Goal: Task Accomplishment & Management: Complete application form

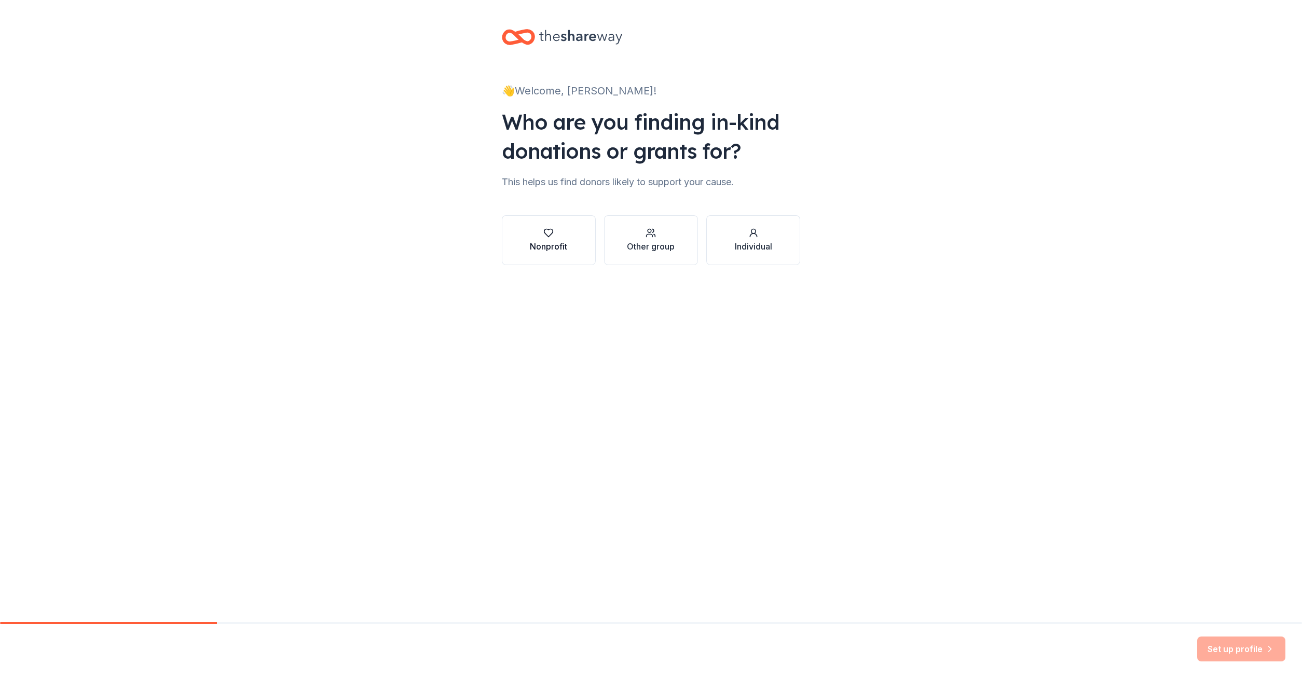
click at [561, 241] on div "Nonprofit" at bounding box center [548, 246] width 37 height 12
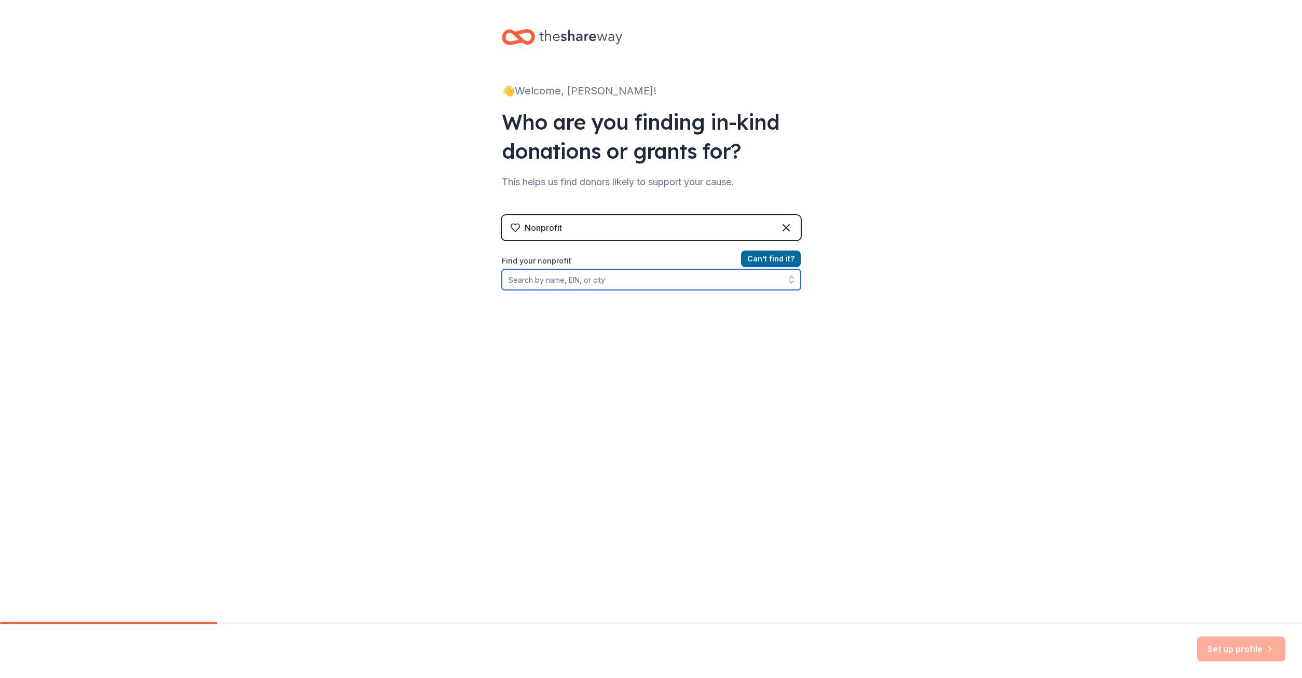
click at [571, 279] on input "Find your nonprofit" at bounding box center [651, 279] width 299 height 21
type input "48"
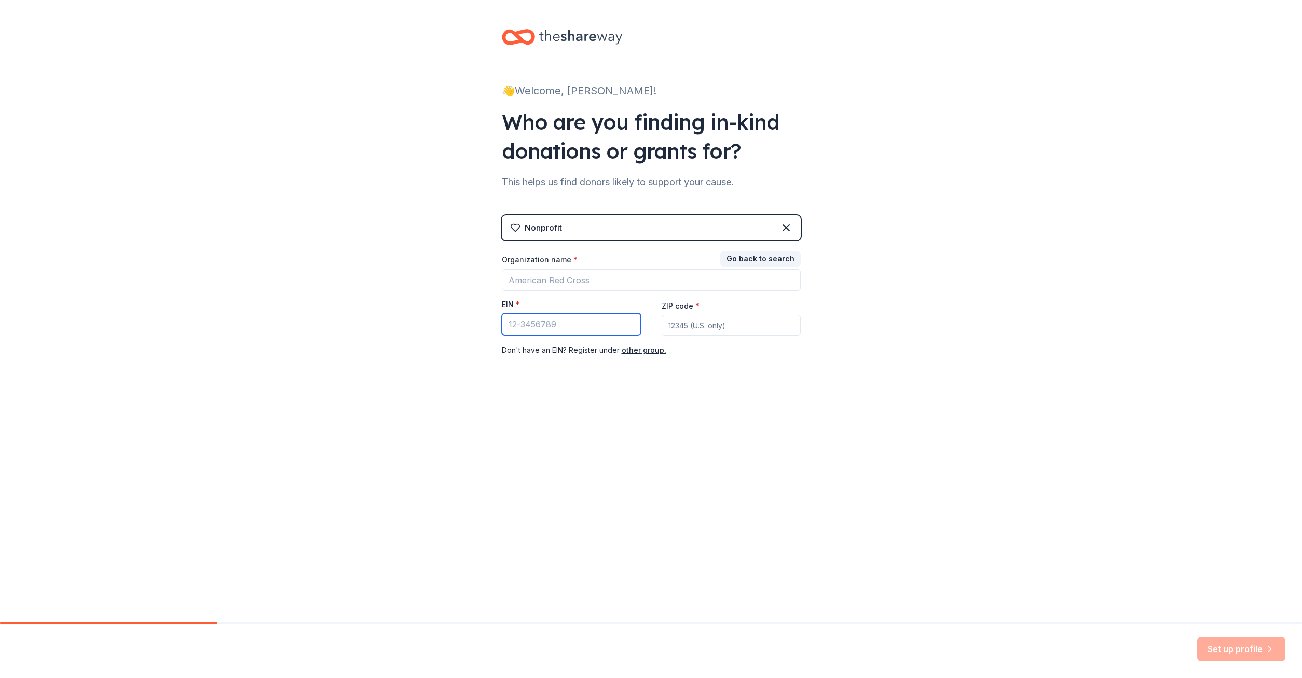
click at [593, 324] on input "EIN *" at bounding box center [571, 324] width 139 height 22
click at [593, 285] on input "Organization name *" at bounding box center [651, 280] width 299 height 22
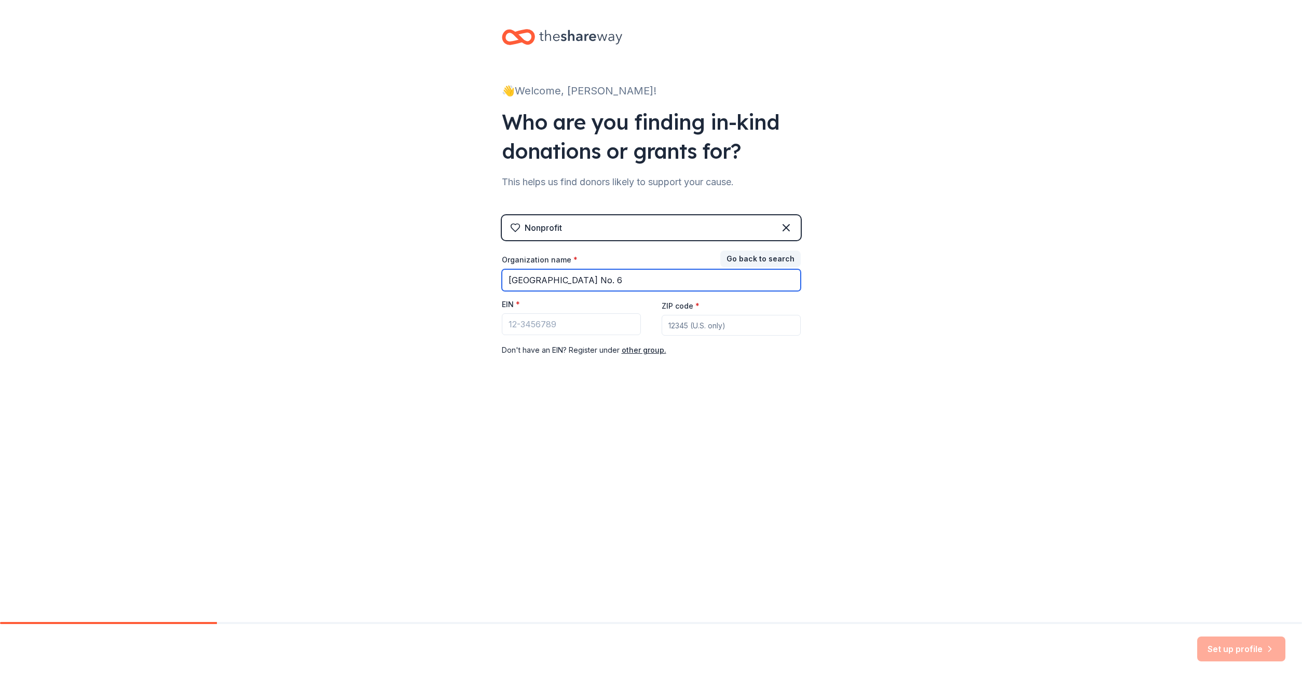
type input "[GEOGRAPHIC_DATA] No. 6"
type input "[US_EMPLOYER_IDENTIFICATION_NUMBER]"
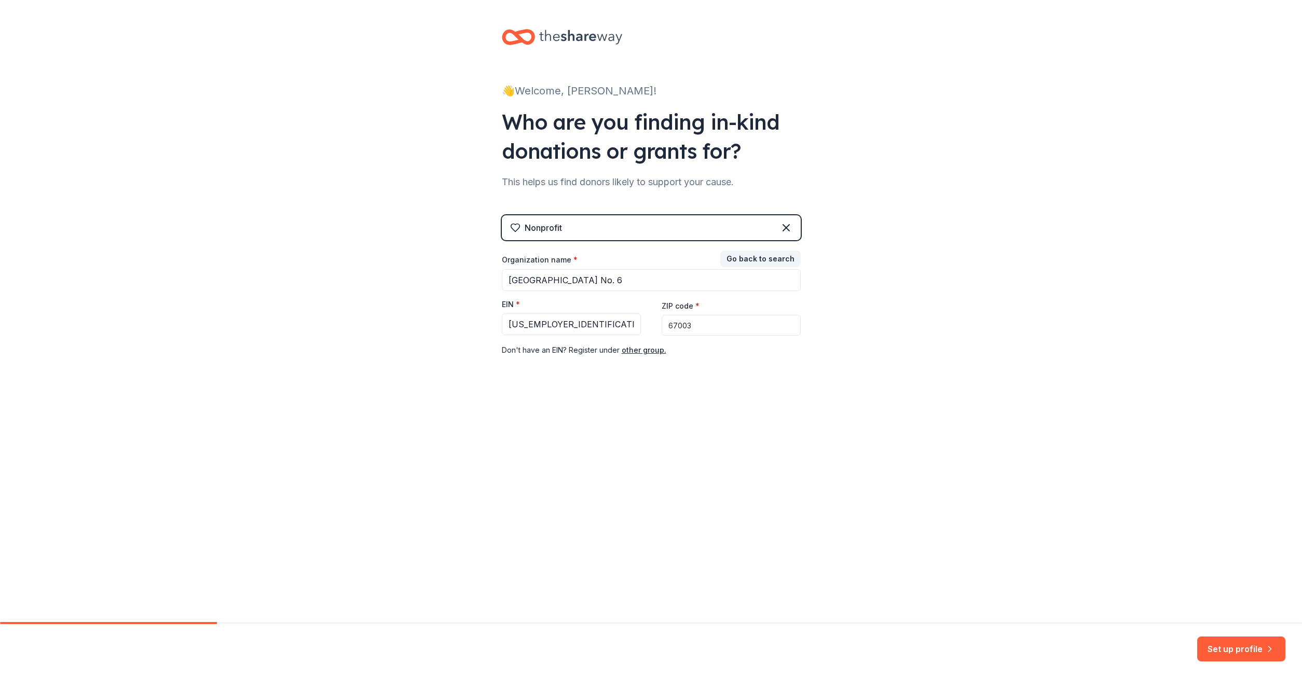
type input "67003"
click at [800, 356] on div "👋 Welcome, [PERSON_NAME]! Who are you finding in-kind donations or grants for? …" at bounding box center [651, 213] width 332 height 427
click at [754, 257] on button "Go back to search" at bounding box center [760, 259] width 80 height 17
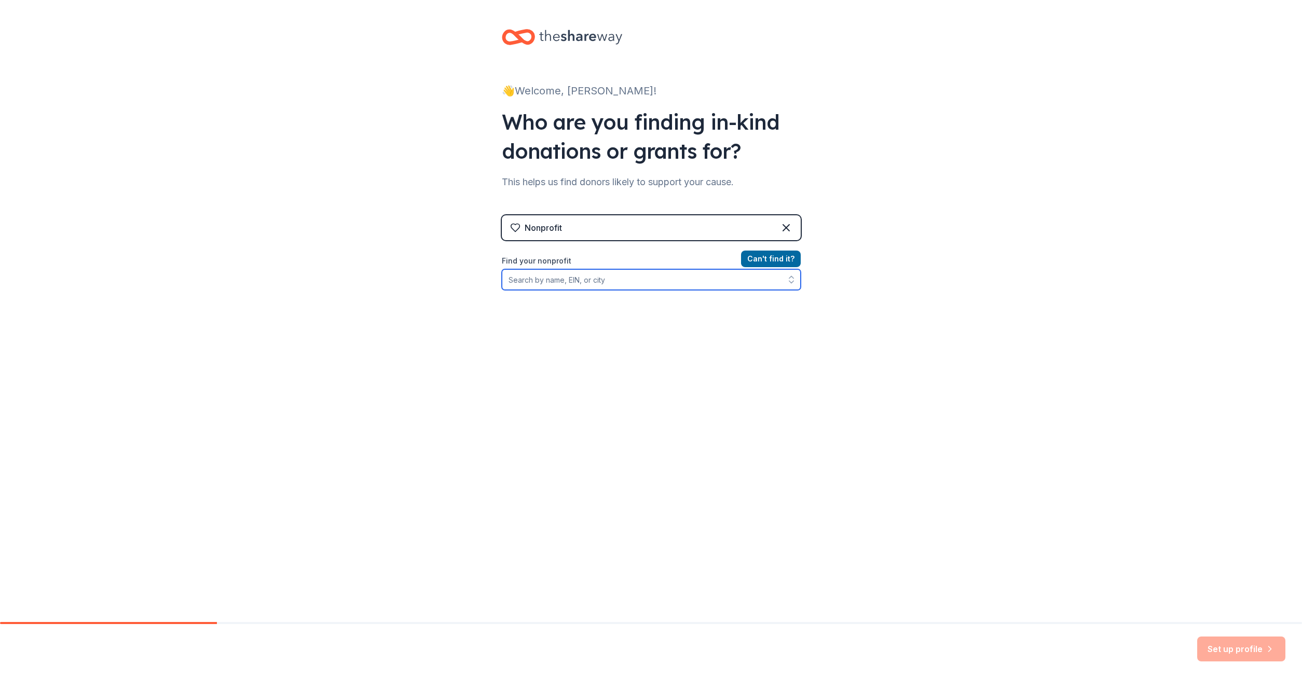
click at [718, 277] on input "Find your nonprofit" at bounding box center [651, 279] width 299 height 21
type input "[US_EMPLOYER_IDENTIFICATION_NUMBER]"
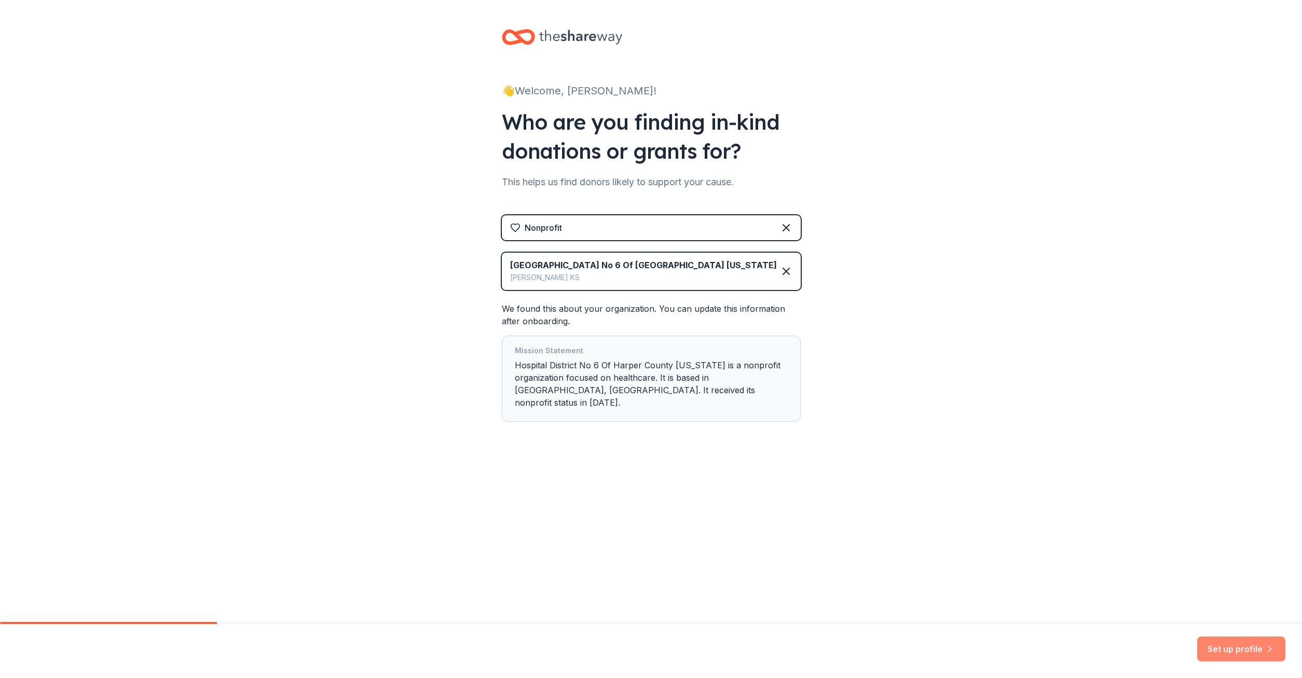
click at [1249, 650] on button "Set up profile" at bounding box center [1241, 649] width 88 height 25
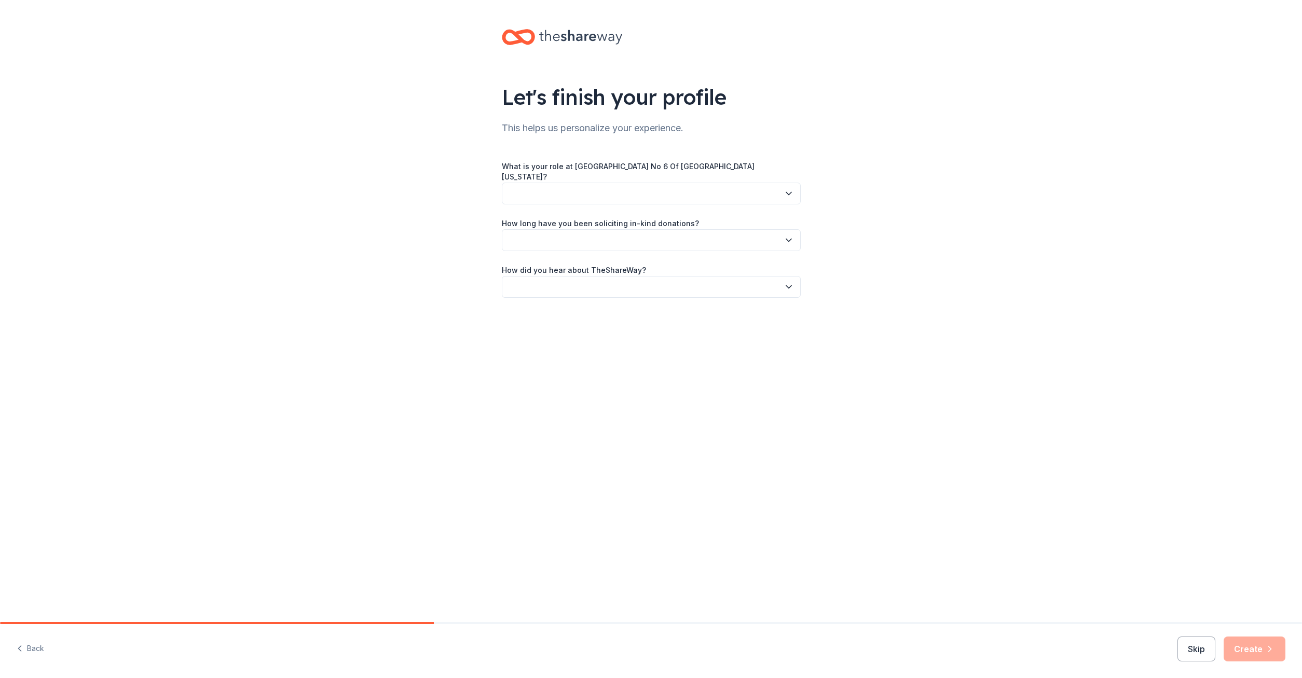
click at [635, 185] on button "button" at bounding box center [651, 194] width 299 height 22
click at [600, 273] on div "Event Coordinator/Planner" at bounding box center [558, 275] width 91 height 12
click at [599, 229] on button "button" at bounding box center [651, 240] width 299 height 22
click at [598, 256] on div "This is my first time!" at bounding box center [651, 259] width 294 height 21
click at [599, 282] on button "button" at bounding box center [651, 287] width 299 height 22
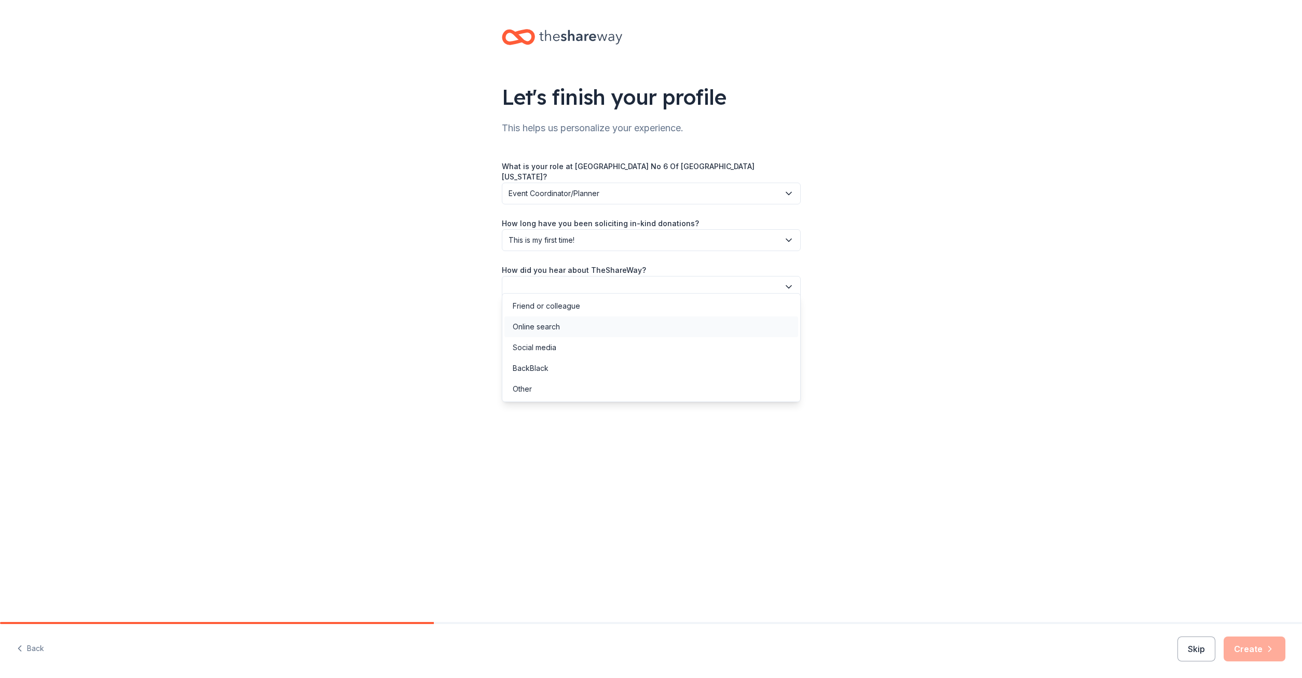
click at [590, 327] on div "Online search" at bounding box center [651, 326] width 294 height 21
click at [1250, 642] on button "Create" at bounding box center [1254, 649] width 62 height 25
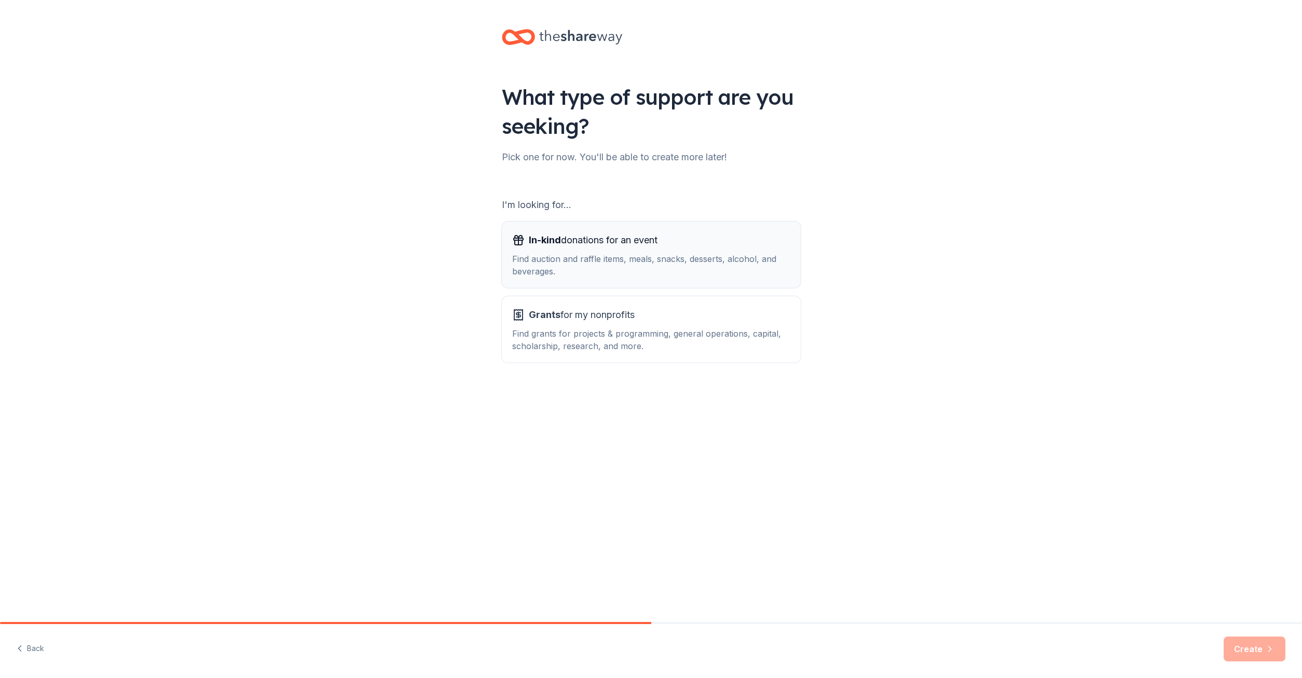
click at [656, 242] on span "In-kind donations for an event" at bounding box center [593, 240] width 129 height 17
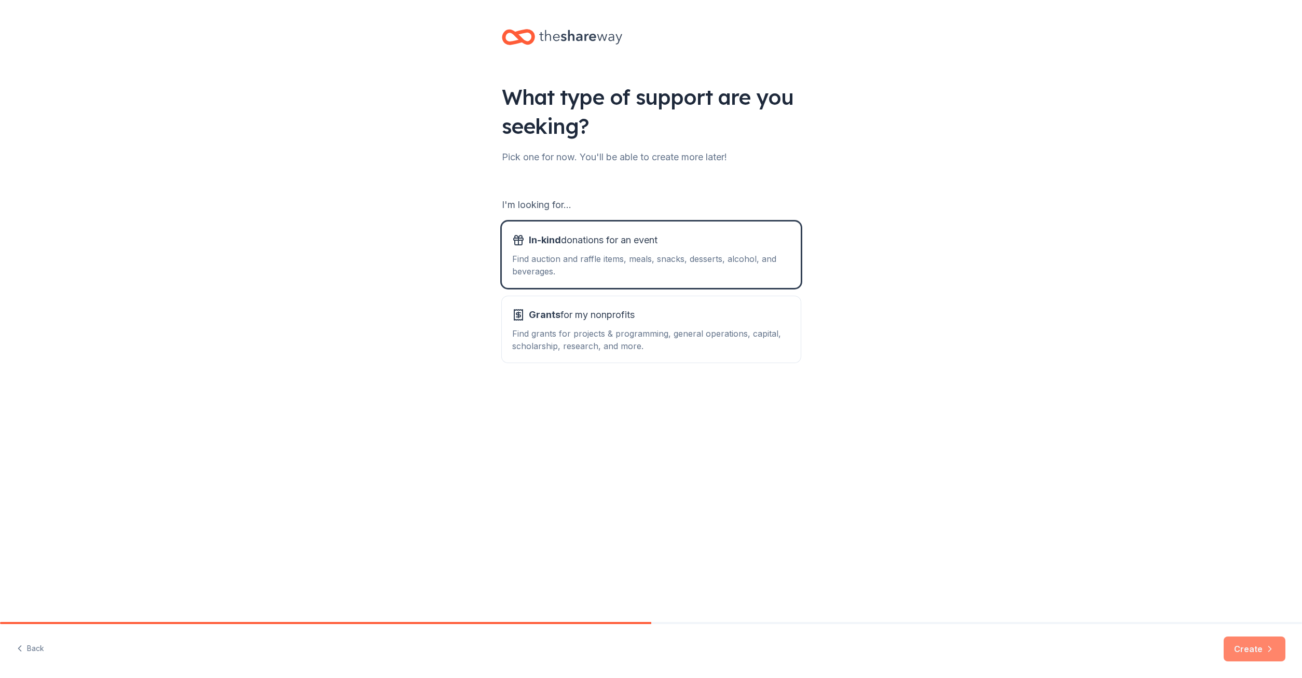
click at [1247, 641] on button "Create" at bounding box center [1254, 649] width 62 height 25
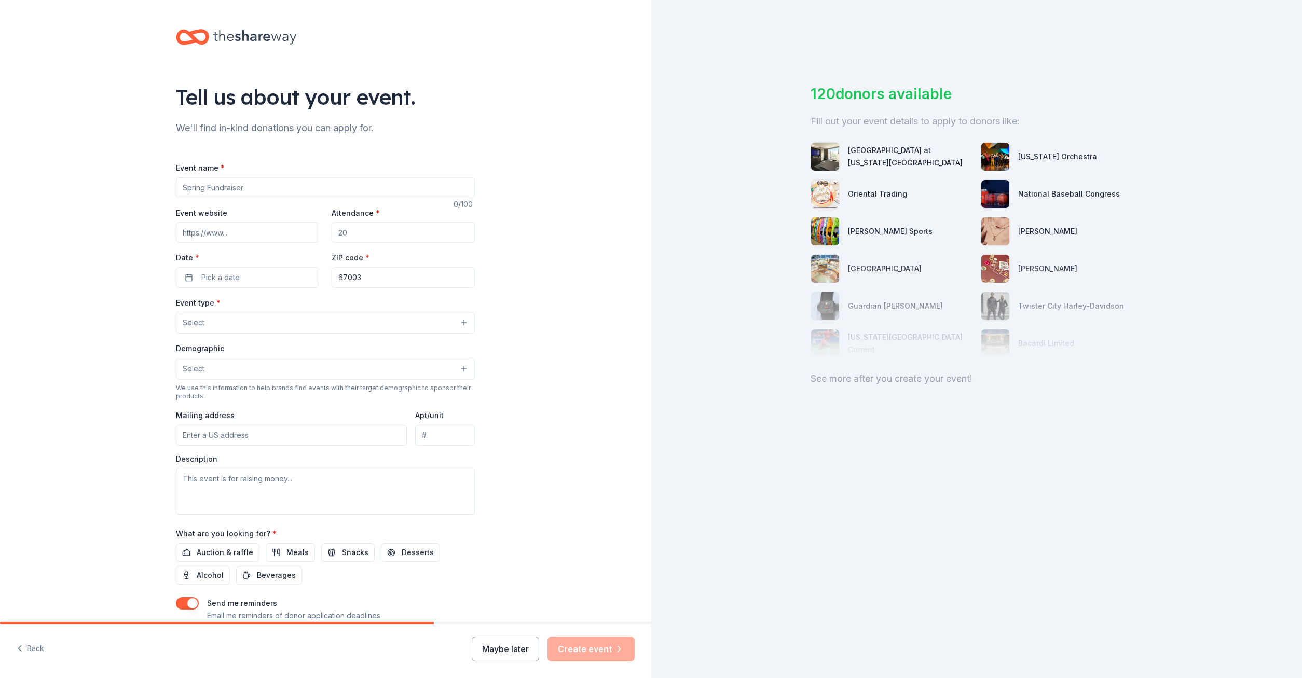
click at [214, 174] on div "Event name *" at bounding box center [325, 179] width 299 height 37
click at [212, 191] on input "Event name *" at bounding box center [325, 187] width 299 height 21
drag, startPoint x: 259, startPoint y: 191, endPoint x: 52, endPoint y: 143, distance: 213.0
click at [176, 177] on input "Event name *" at bounding box center [325, 187] width 299 height 21
type input "Women's Night"
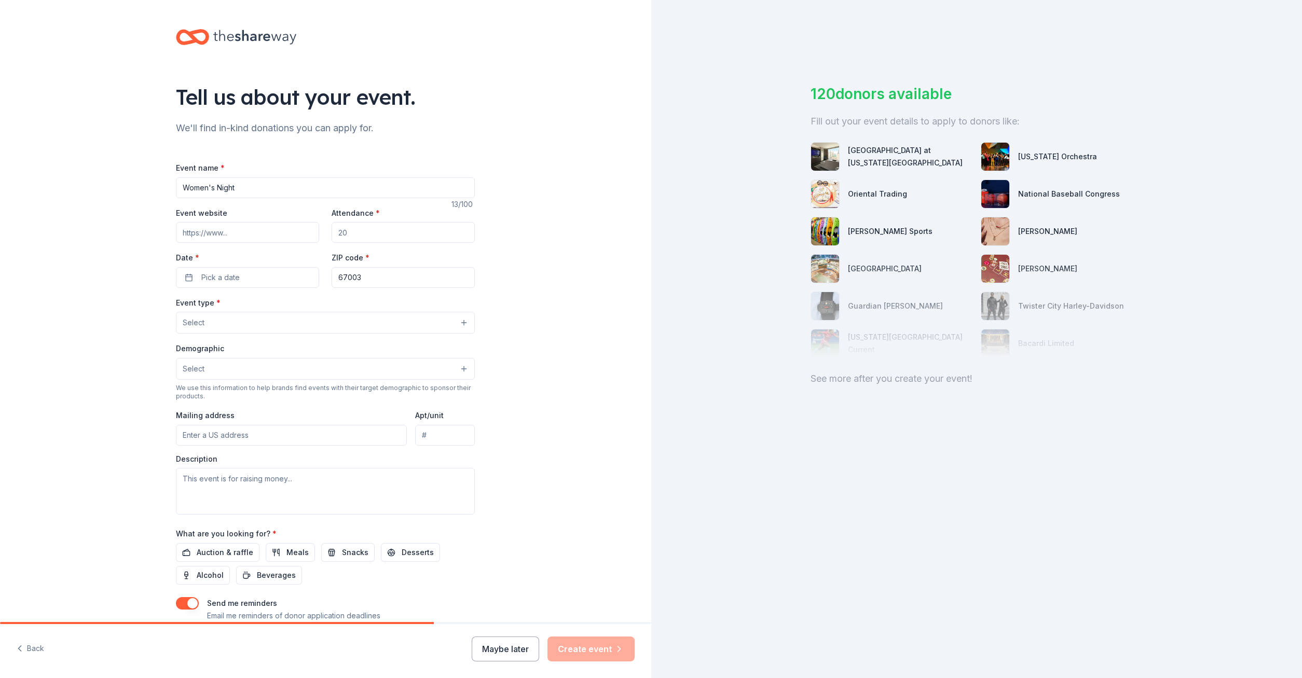
drag, startPoint x: 349, startPoint y: 236, endPoint x: 314, endPoint y: 228, distance: 36.0
click at [331, 228] on input "Attendance *" at bounding box center [402, 232] width 143 height 21
type input "50"
click at [278, 279] on button "Pick a date" at bounding box center [247, 277] width 143 height 21
click at [304, 309] on button "Go to next month" at bounding box center [303, 304] width 15 height 15
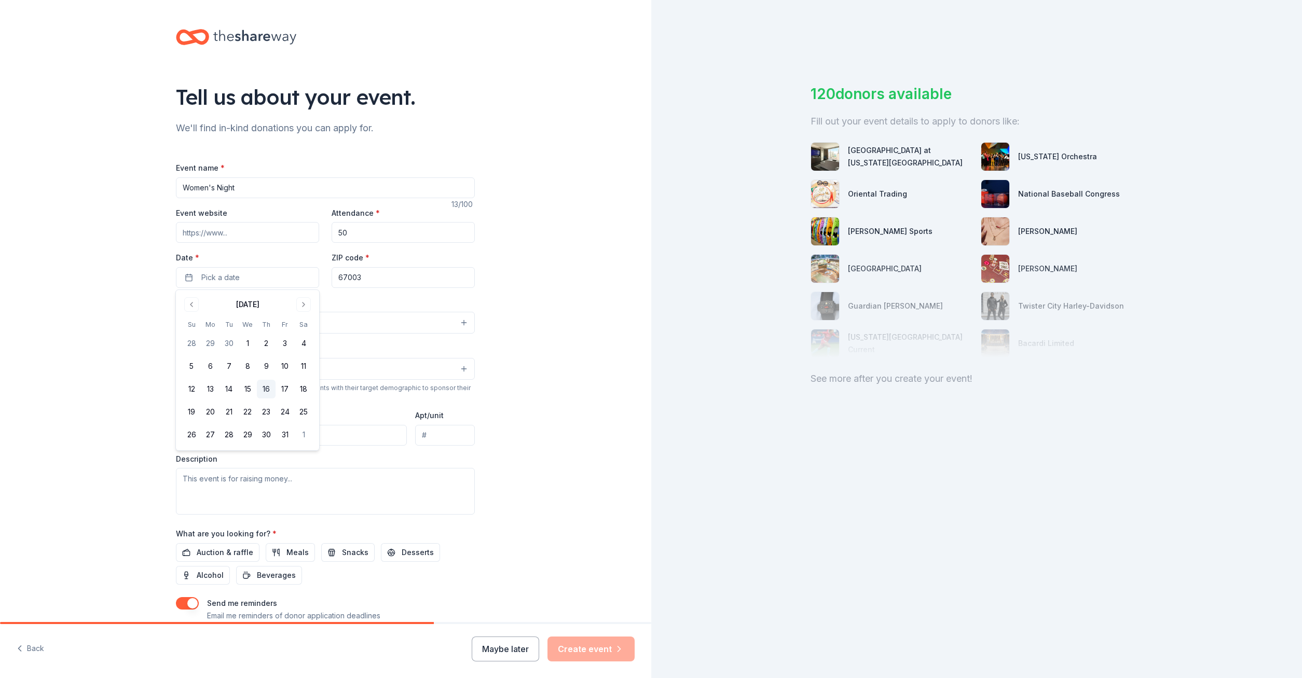
click at [272, 391] on button "16" at bounding box center [266, 389] width 19 height 19
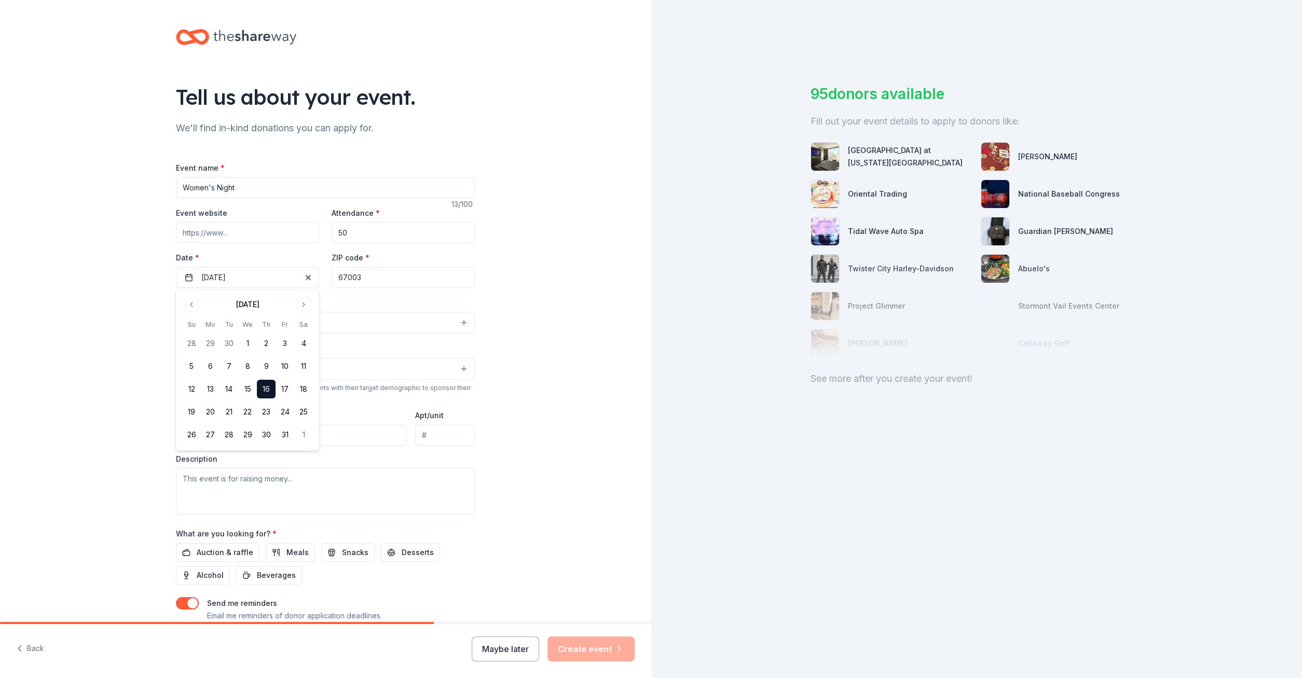
click at [550, 338] on div "Tell us about your event. We'll find in-kind donations you can apply for. Event…" at bounding box center [325, 345] width 651 height 690
click at [217, 322] on button "Select" at bounding box center [325, 323] width 299 height 22
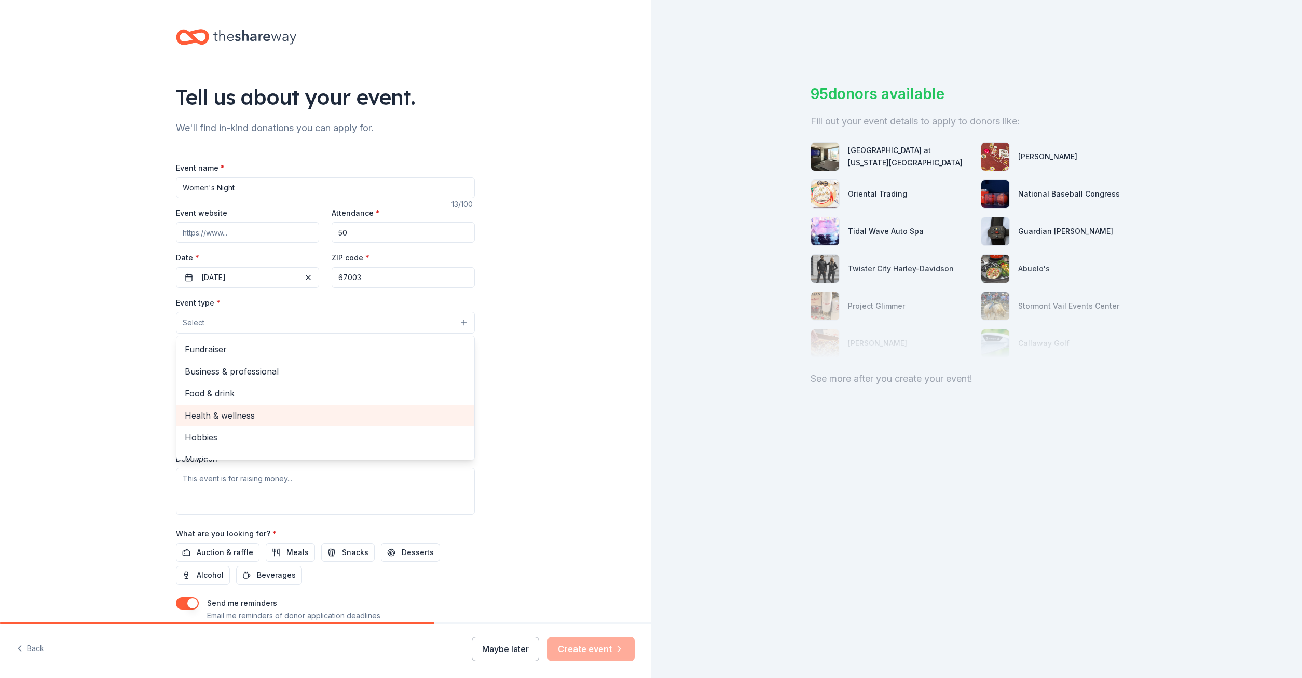
click at [233, 421] on span "Health & wellness" at bounding box center [325, 415] width 281 height 13
click at [565, 414] on div "Tell us about your event. We'll find in-kind donations you can apply for. Event…" at bounding box center [325, 346] width 651 height 692
click at [290, 329] on button "Health & wellness" at bounding box center [325, 323] width 299 height 23
click at [564, 424] on div "Tell us about your event. We'll find in-kind donations you can apply for. Event…" at bounding box center [325, 346] width 651 height 692
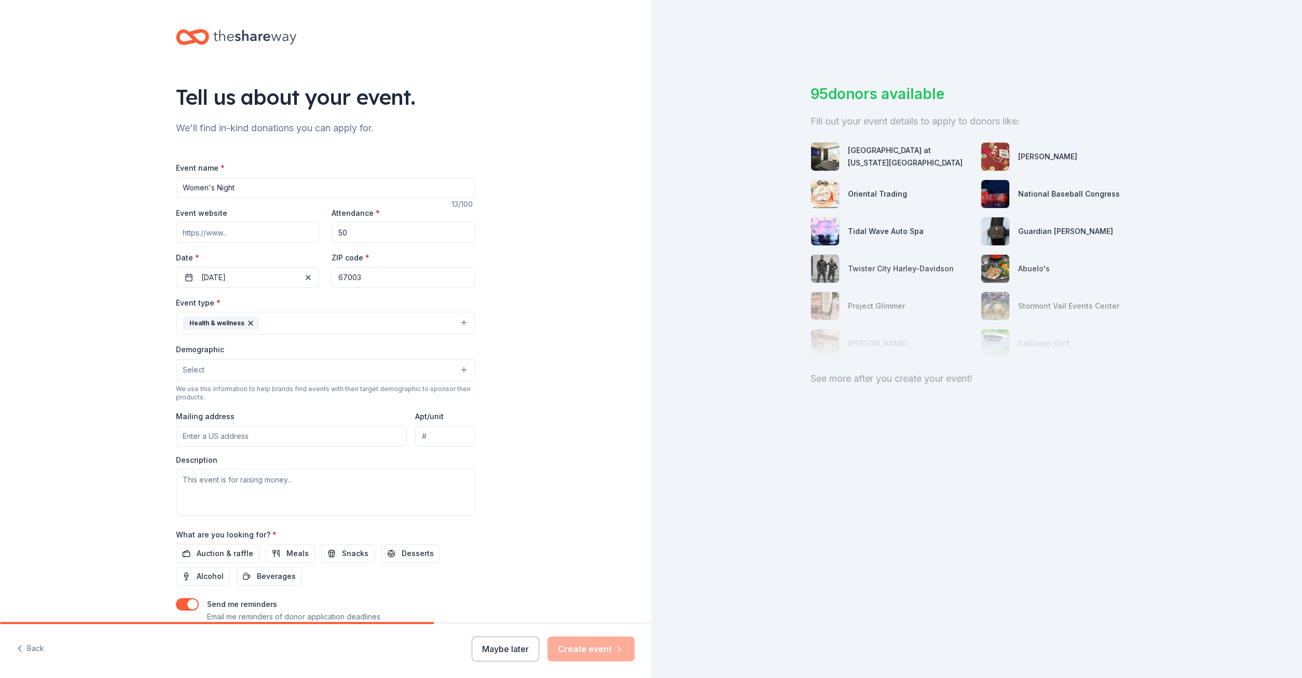
click at [279, 372] on button "Select" at bounding box center [325, 370] width 299 height 22
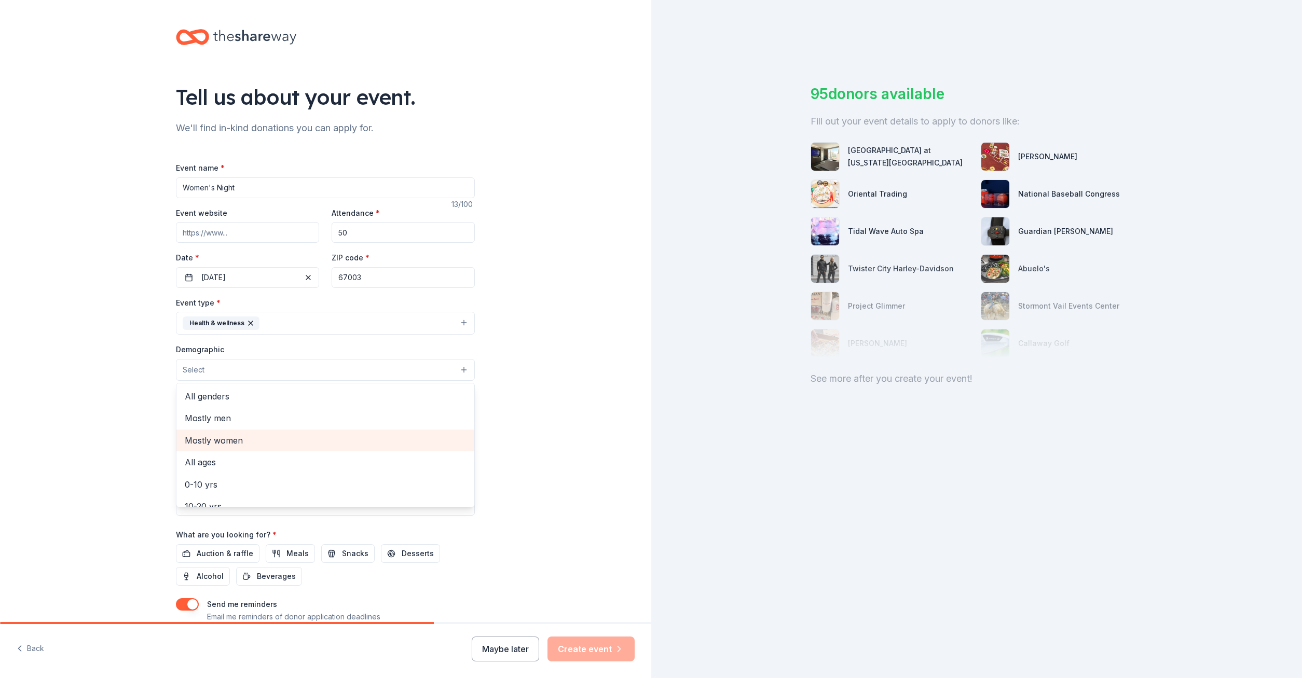
click at [264, 435] on span "Mostly women" at bounding box center [325, 440] width 281 height 13
click at [565, 461] on div "Tell us about your event. We'll find in-kind donations you can apply for. Event…" at bounding box center [325, 346] width 651 height 693
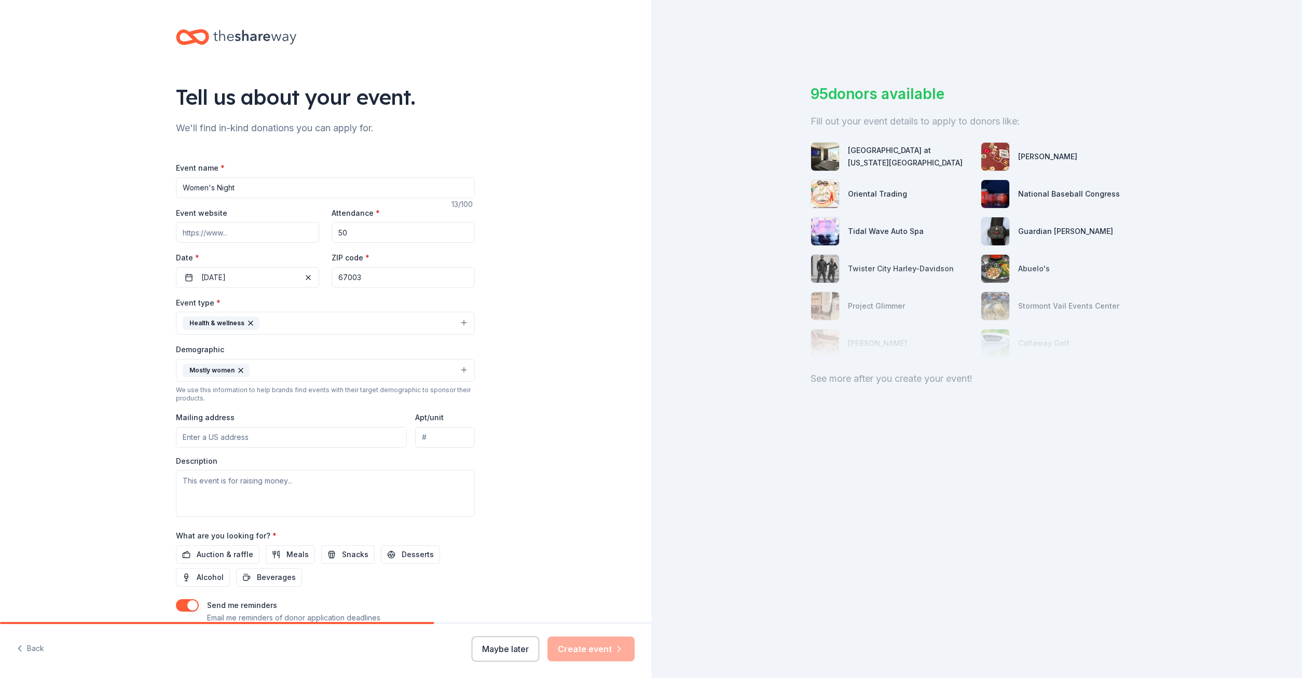
click at [270, 437] on input "Mailing address" at bounding box center [291, 437] width 231 height 21
type input "485 [US_STATE] 2, [PERSON_NAME], KS, 67003"
click at [298, 478] on textarea at bounding box center [325, 493] width 299 height 47
paste textarea "[PERSON_NAME][GEOGRAPHIC_DATA] (PHC) is a rural, not-for-profit healthcare orga…"
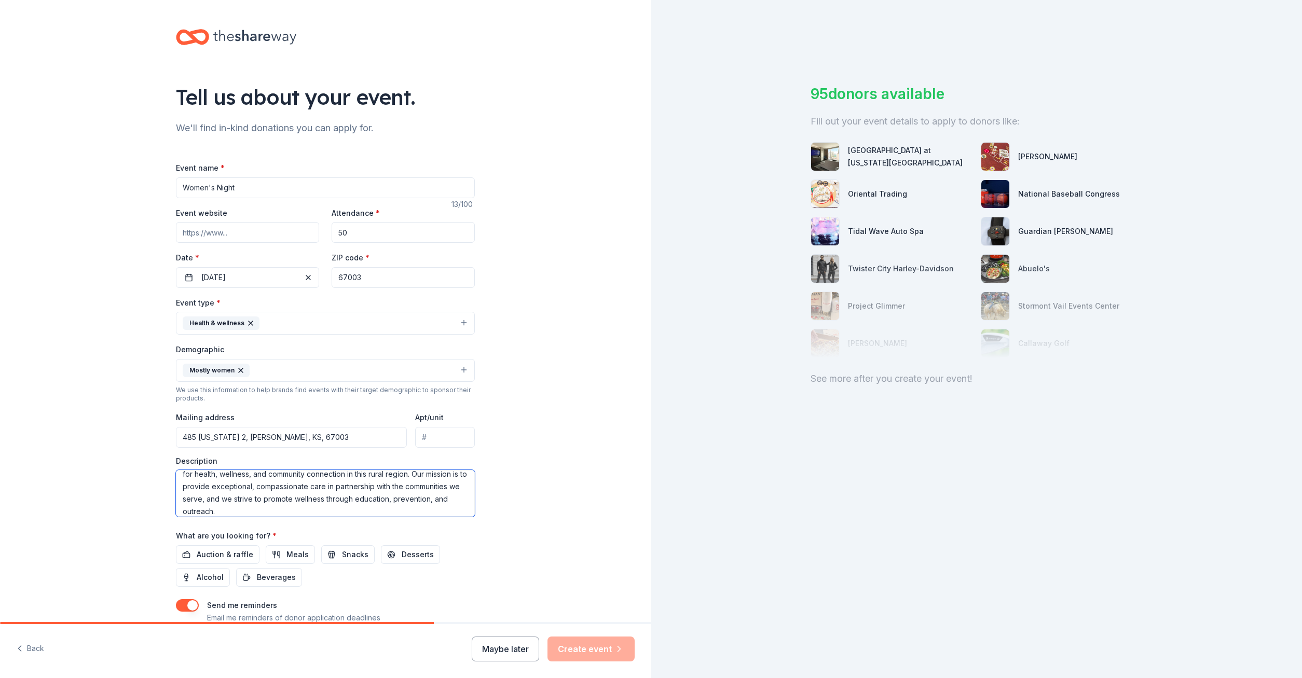
scroll to position [0, 0]
drag, startPoint x: 291, startPoint y: 507, endPoint x: 172, endPoint y: 438, distance: 137.4
click at [176, 470] on textarea "[PERSON_NAME][GEOGRAPHIC_DATA] (PHC) is a rural, not-for-profit healthcare orga…" at bounding box center [325, 493] width 299 height 47
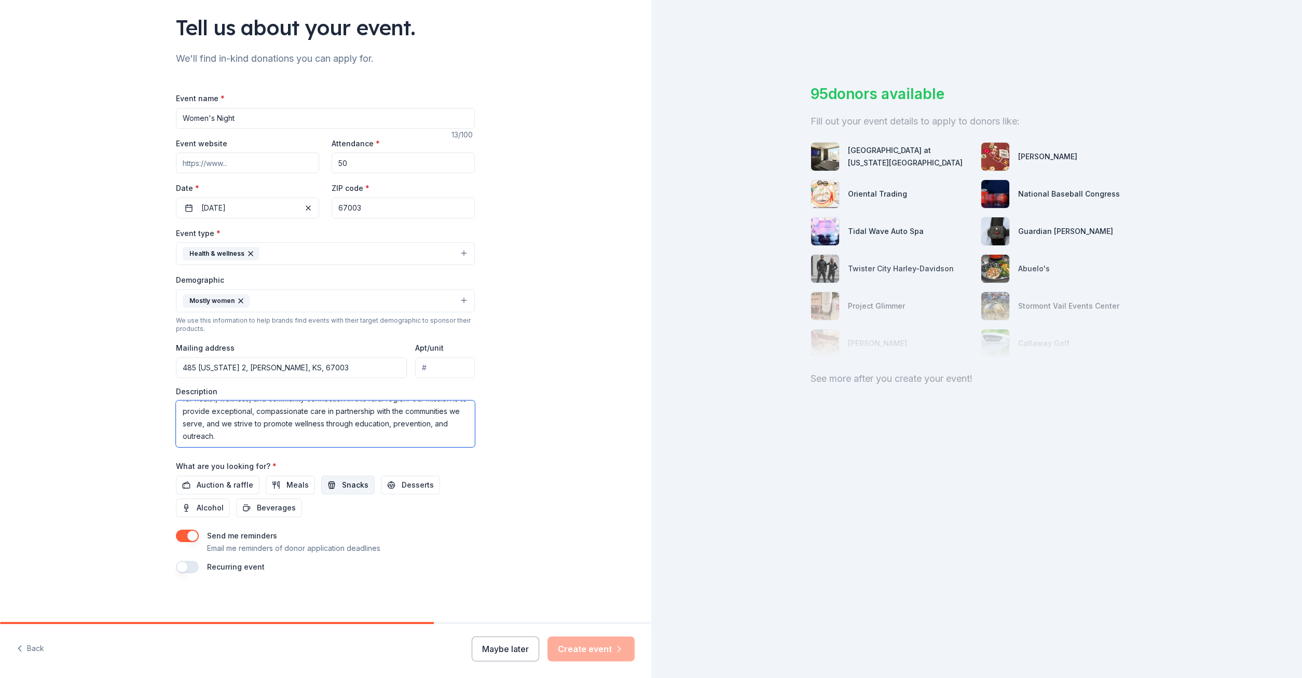
type textarea "[PERSON_NAME][GEOGRAPHIC_DATA] (PHC) is a rural, not-for-profit healthcare orga…"
click at [342, 479] on span "Snacks" at bounding box center [355, 485] width 26 height 12
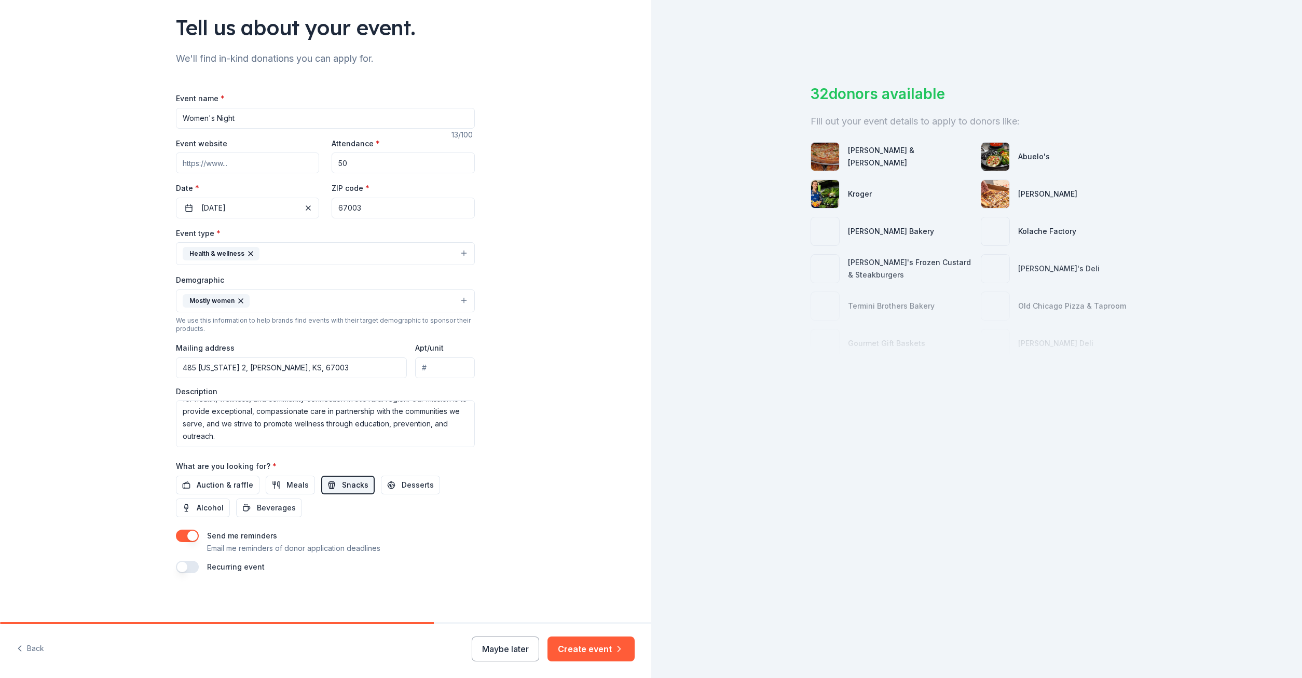
click at [342, 479] on span "Snacks" at bounding box center [355, 485] width 26 height 12
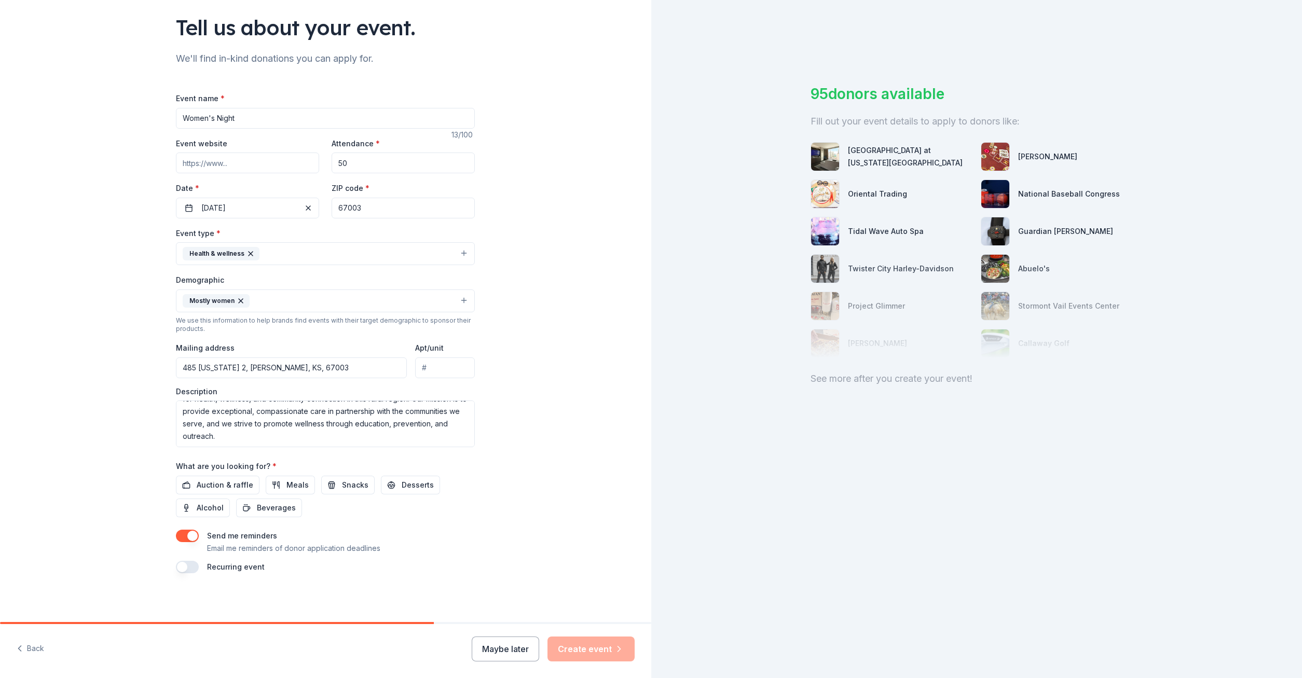
click at [190, 534] on button "button" at bounding box center [187, 536] width 23 height 12
click at [613, 648] on div "Maybe later Create event" at bounding box center [553, 649] width 163 height 25
click at [290, 487] on span "Meals" at bounding box center [297, 485] width 22 height 12
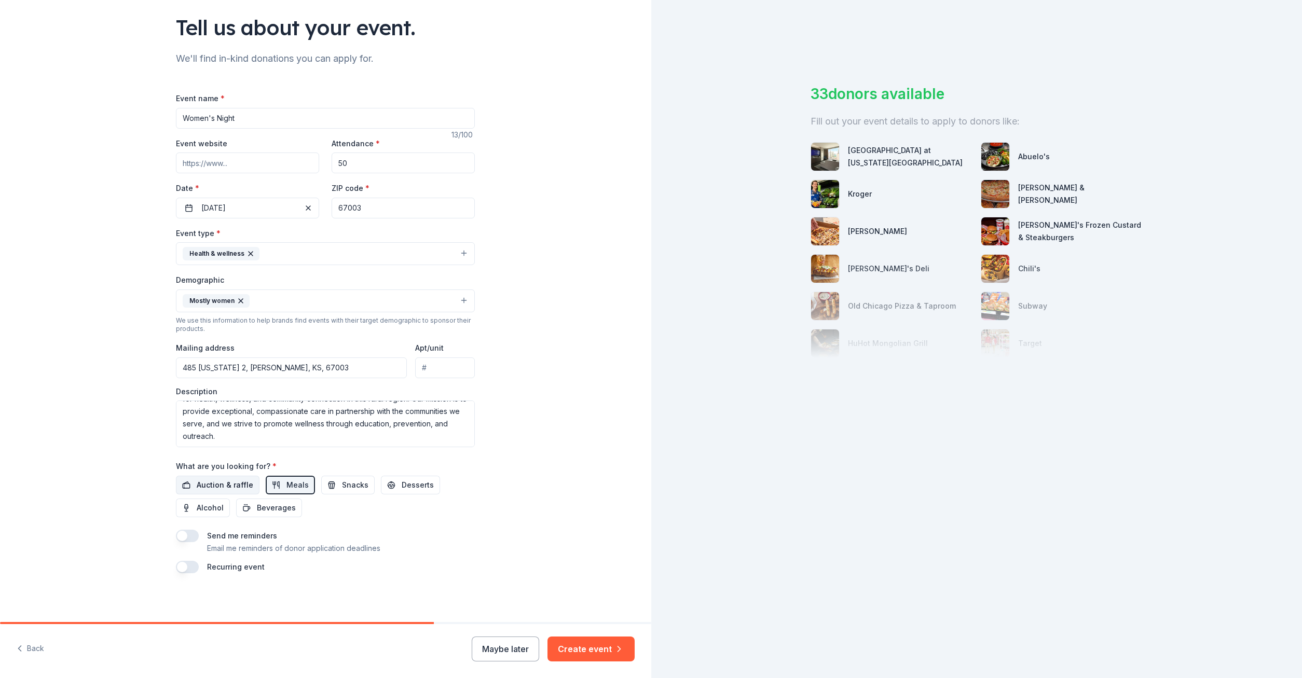
click at [191, 485] on button "Auction & raffle" at bounding box center [218, 485] width 84 height 19
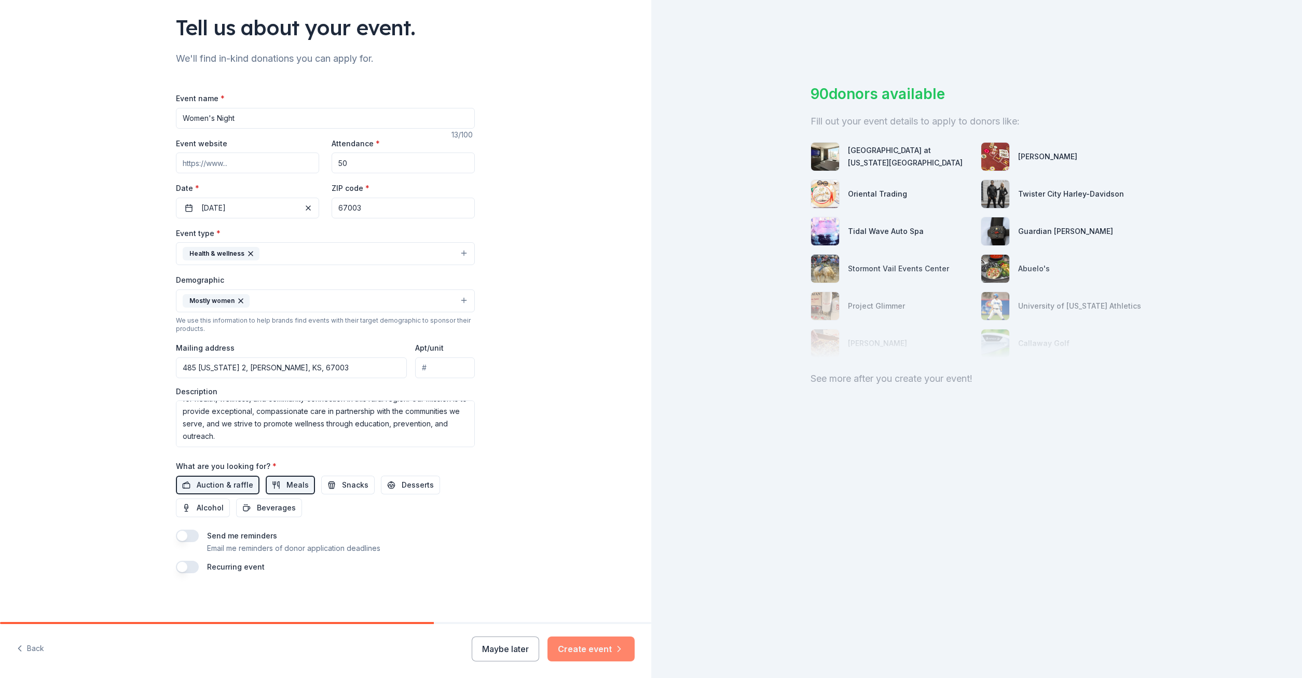
click at [608, 644] on button "Create event" at bounding box center [590, 649] width 87 height 25
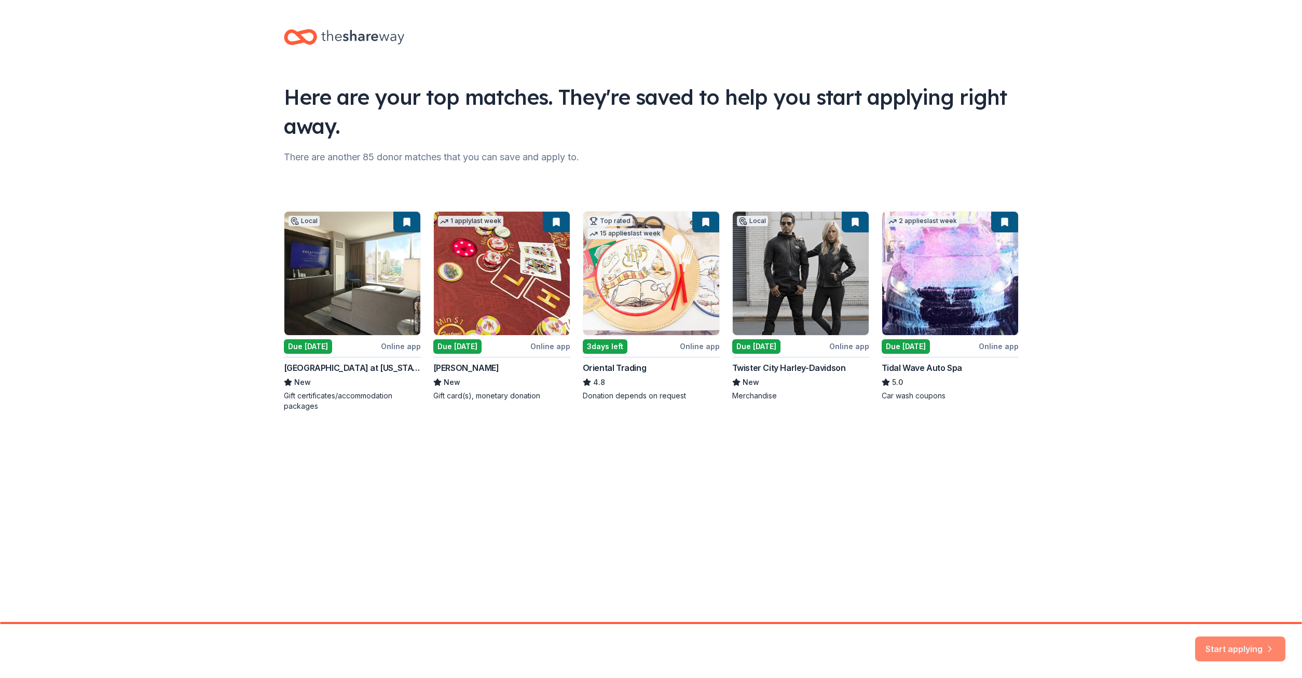
click at [1235, 653] on button "Start applying" at bounding box center [1240, 649] width 90 height 25
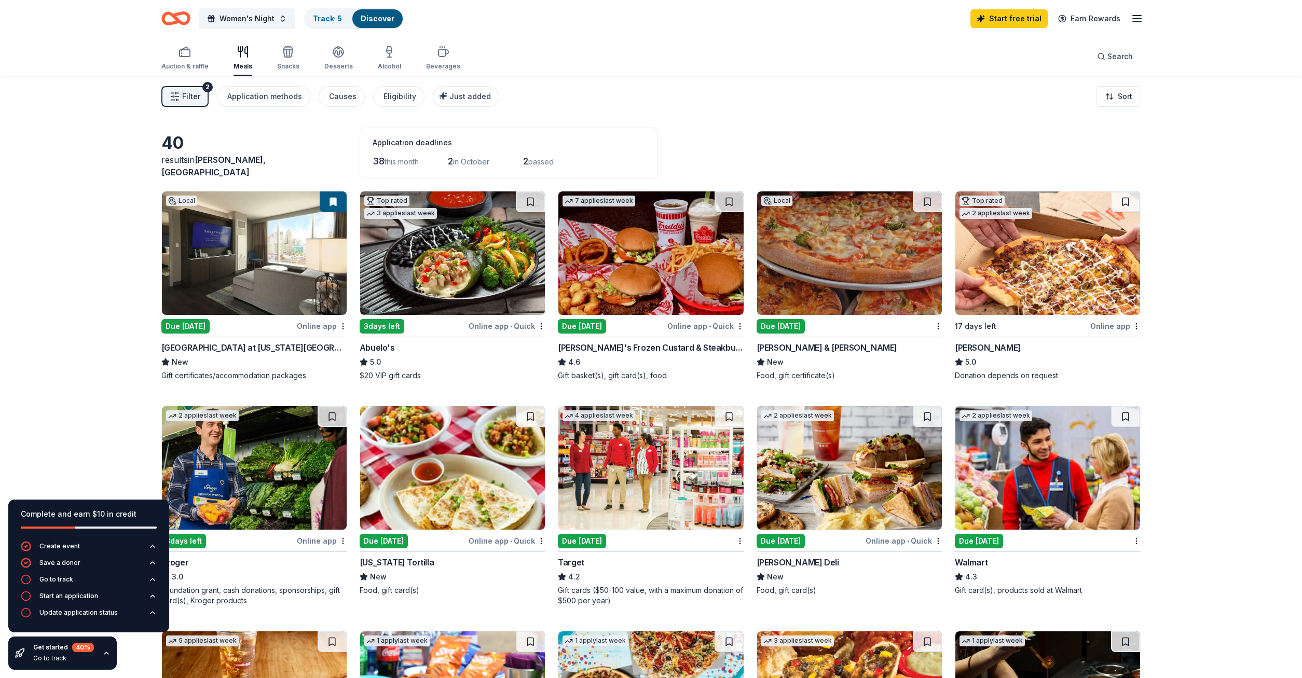
click at [216, 318] on div "Local Due [DATE] Online app [GEOGRAPHIC_DATA] at [US_STATE][GEOGRAPHIC_DATA] Ne…" at bounding box center [254, 286] width 186 height 190
click at [404, 283] on img at bounding box center [452, 252] width 185 height 123
click at [687, 286] on img at bounding box center [650, 252] width 185 height 123
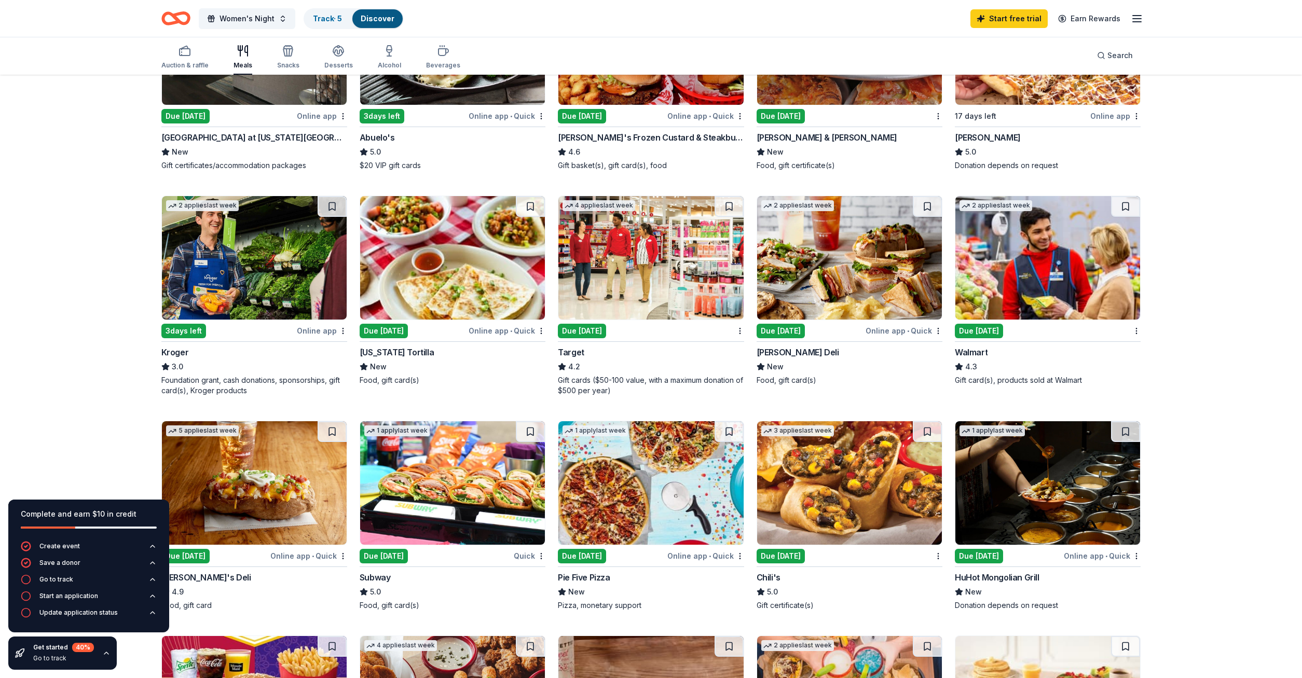
scroll to position [212, 0]
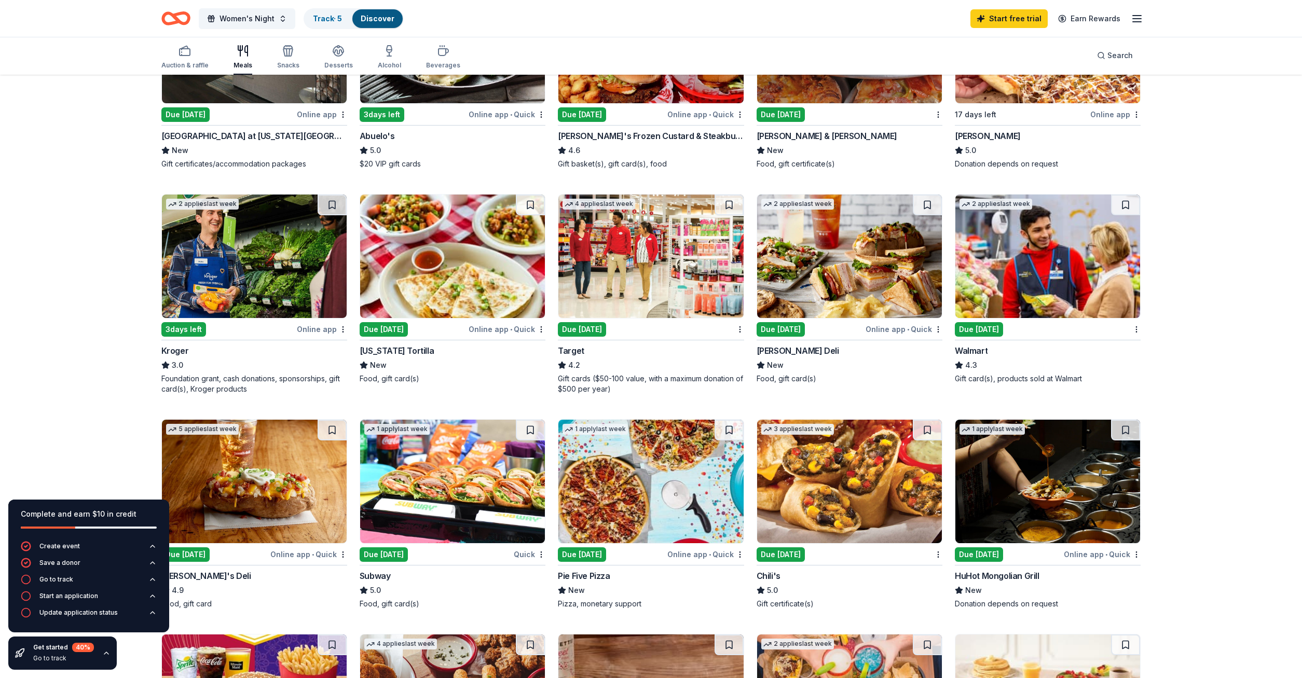
click at [639, 292] on img at bounding box center [650, 256] width 185 height 123
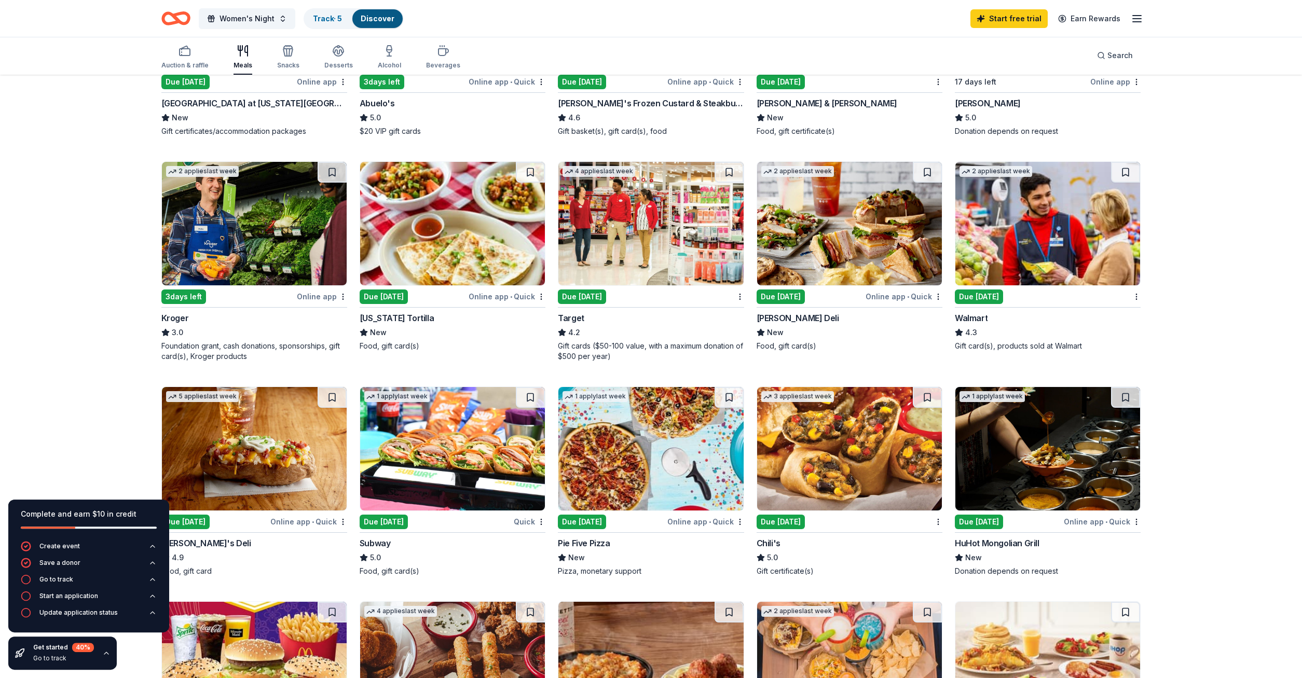
scroll to position [265, 0]
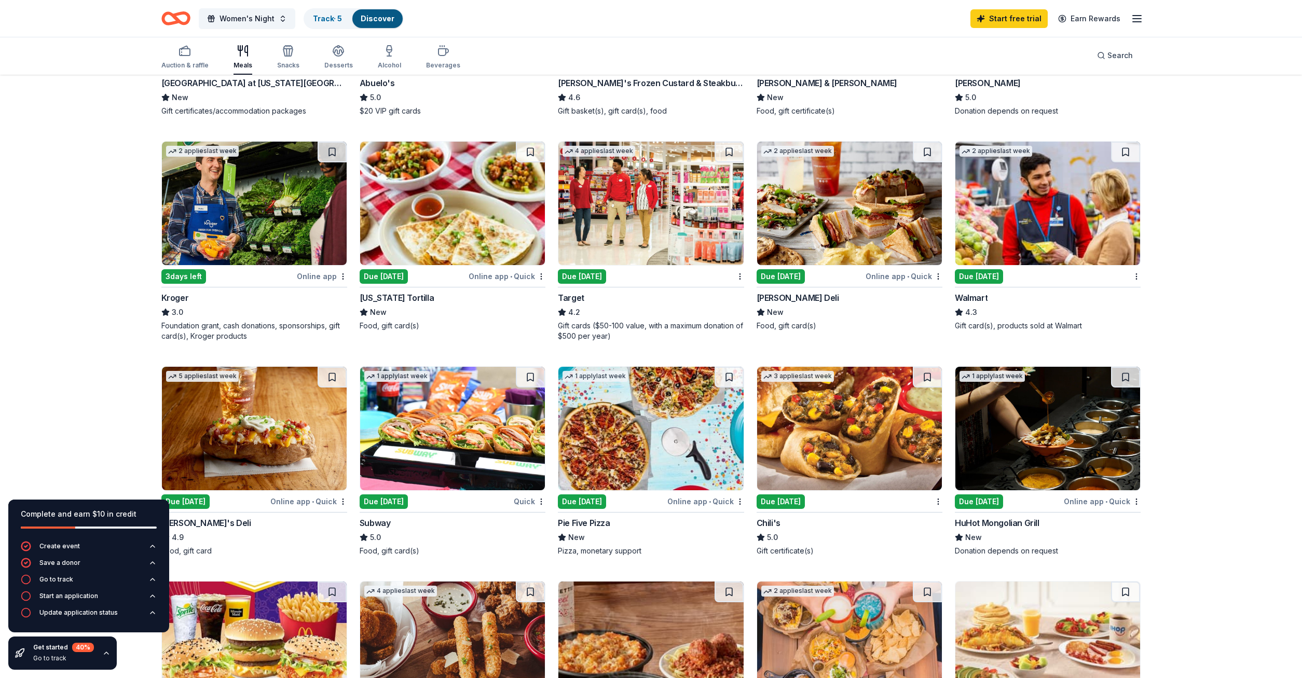
click at [862, 256] on img at bounding box center [849, 203] width 185 height 123
click at [259, 433] on img at bounding box center [254, 428] width 185 height 123
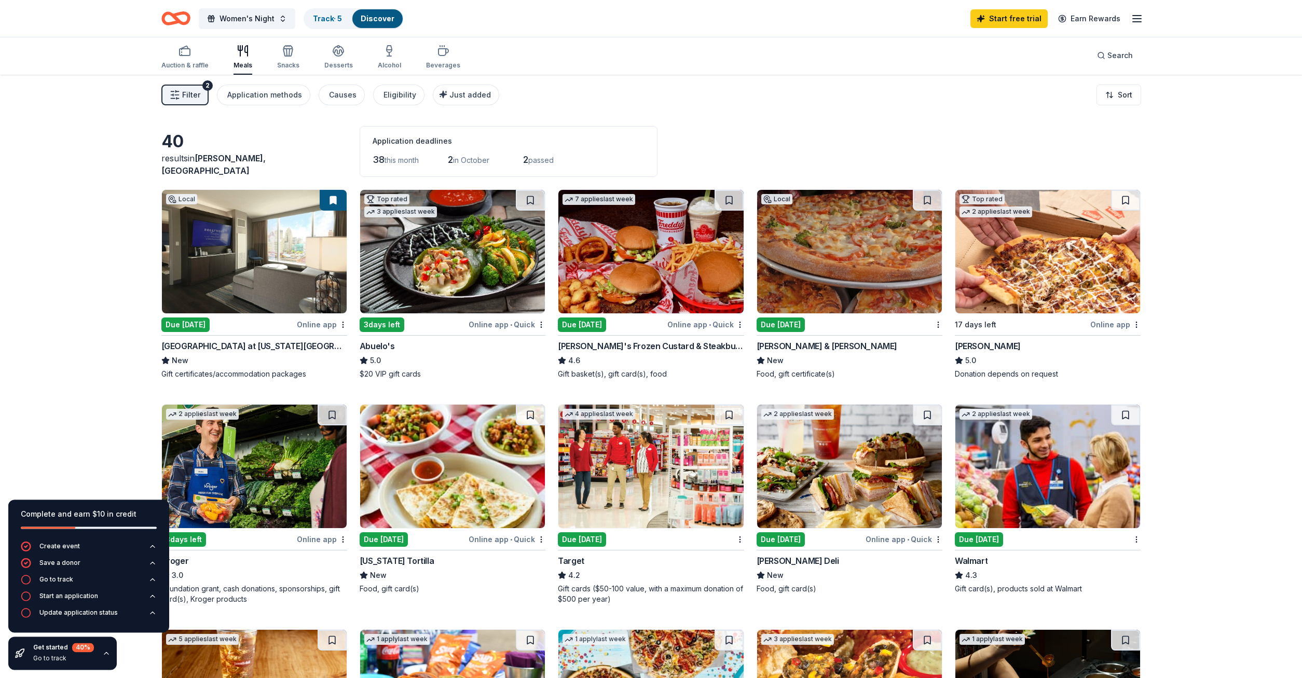
scroll to position [0, 0]
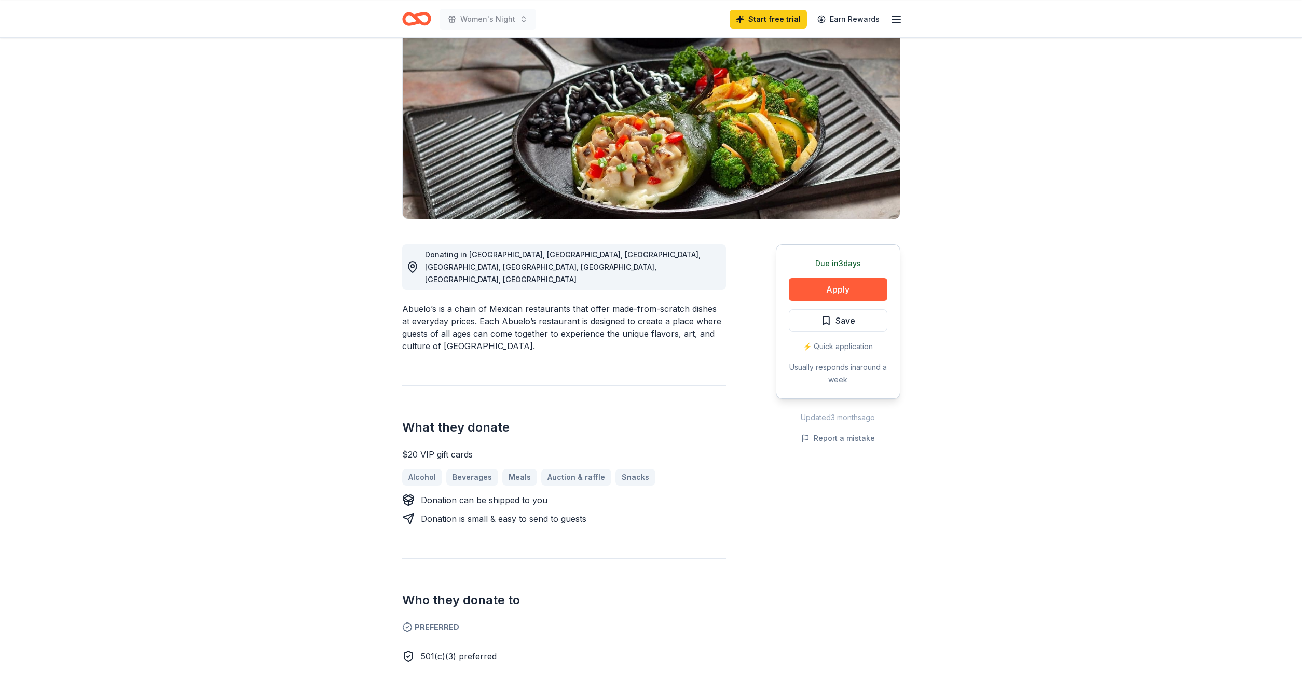
scroll to position [159, 0]
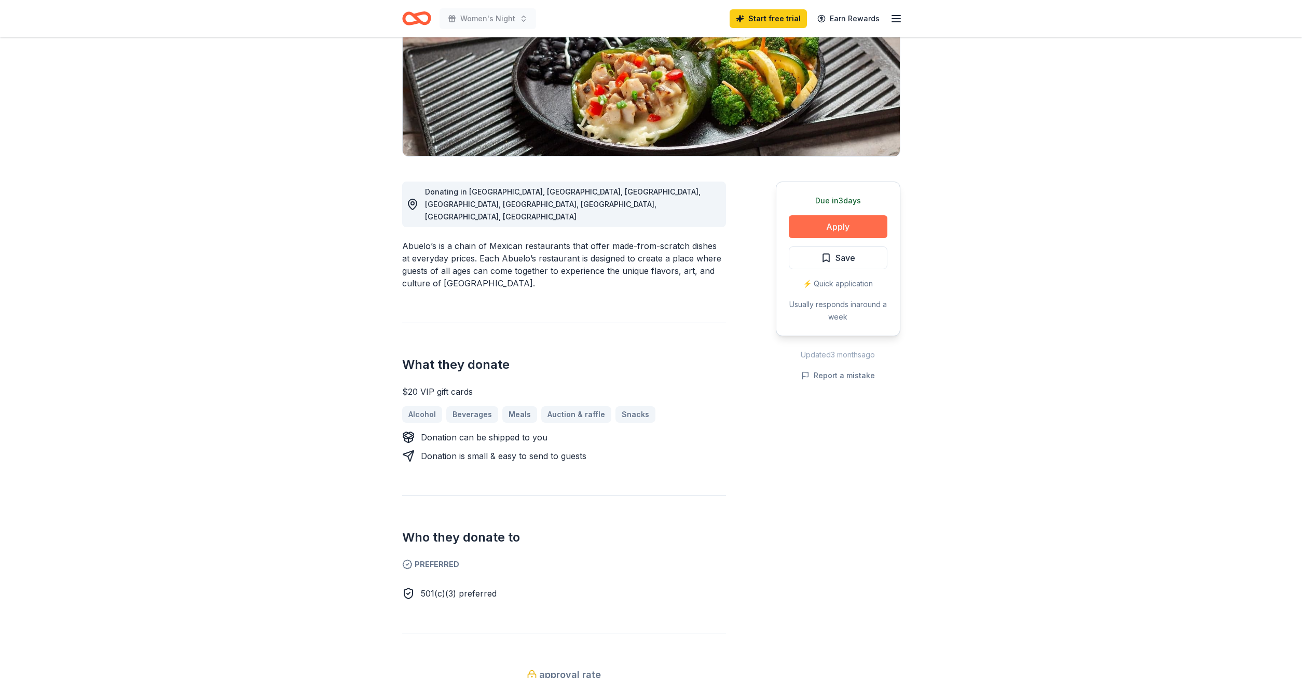
click at [811, 223] on button "Apply" at bounding box center [838, 226] width 99 height 23
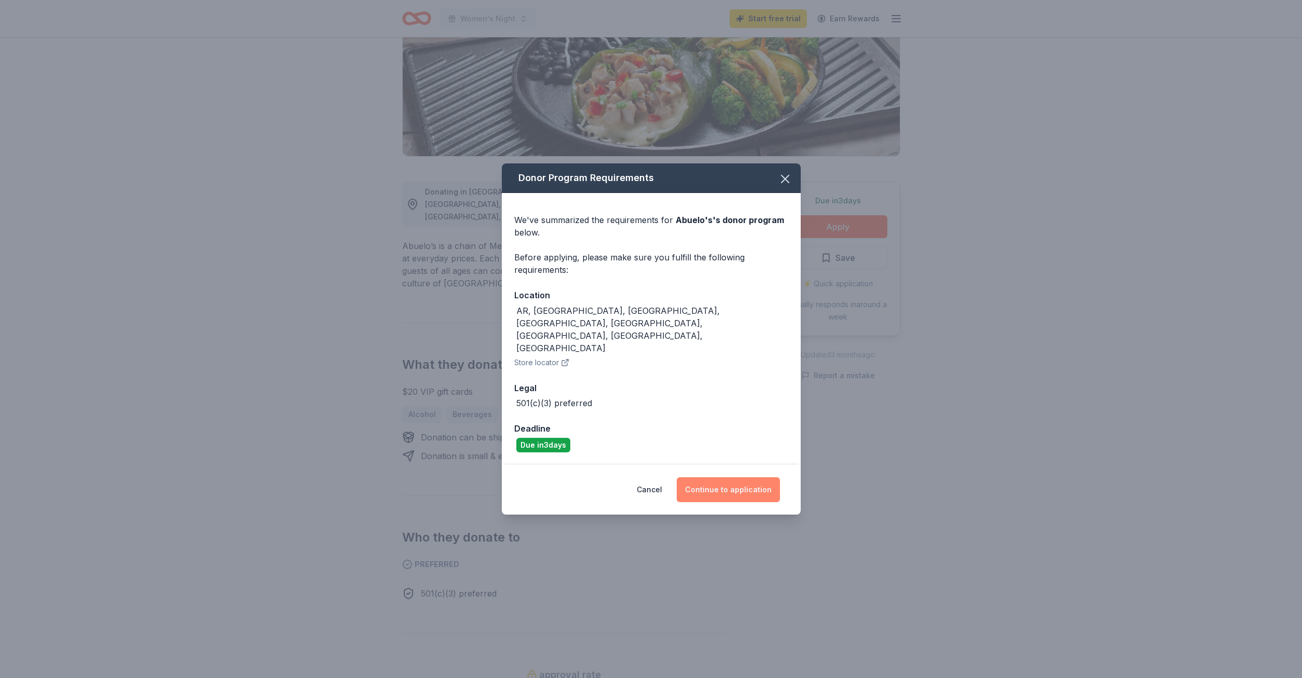
click at [737, 477] on button "Continue to application" at bounding box center [727, 489] width 103 height 25
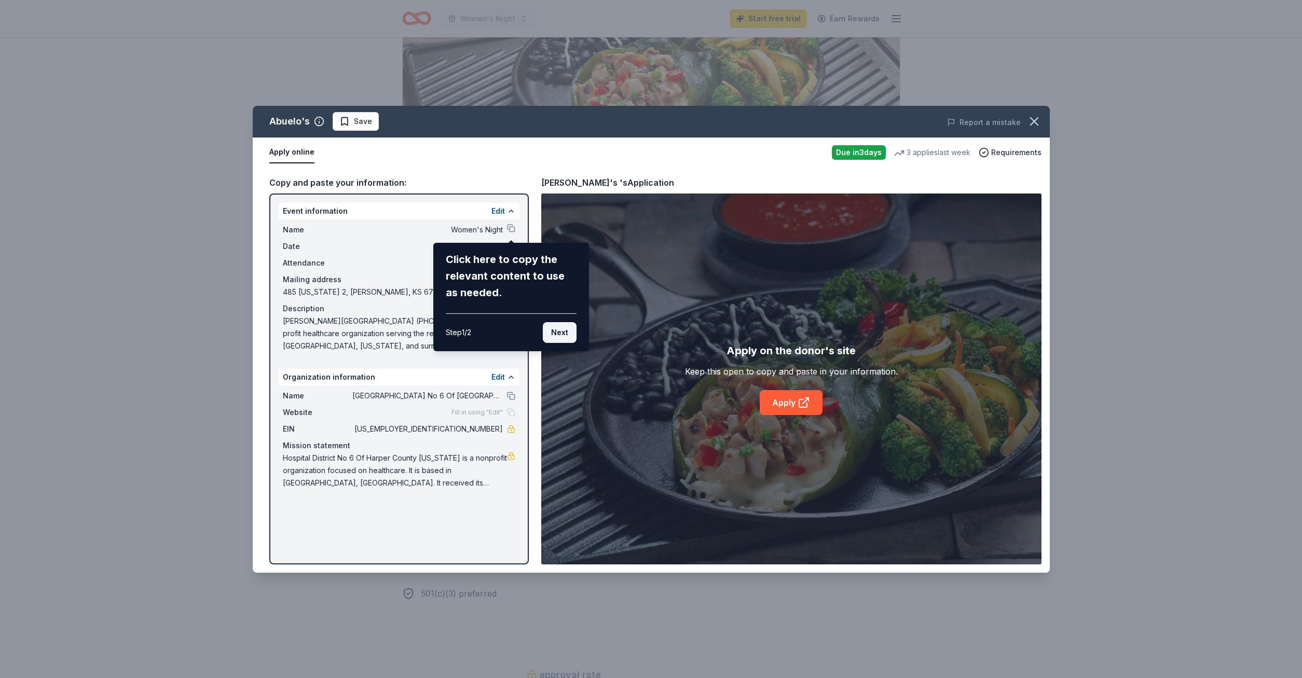
click at [553, 333] on button "Next" at bounding box center [560, 332] width 34 height 21
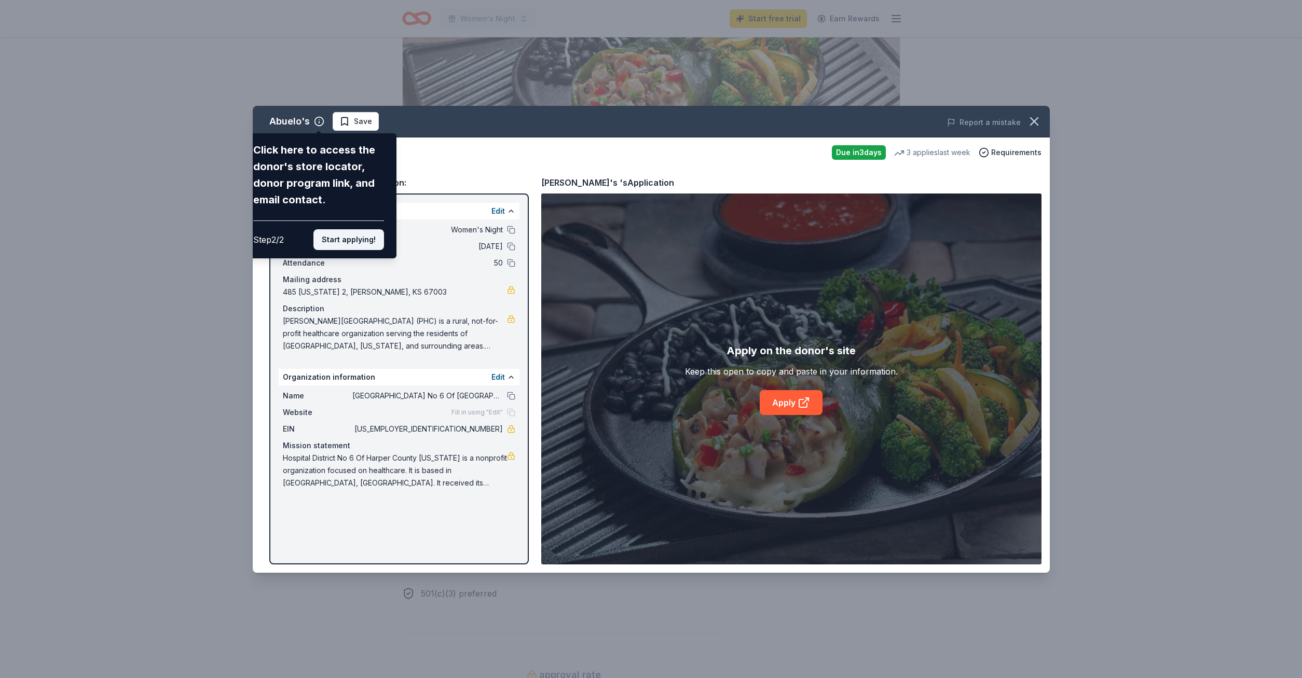
click at [357, 229] on button "Start applying!" at bounding box center [348, 239] width 71 height 21
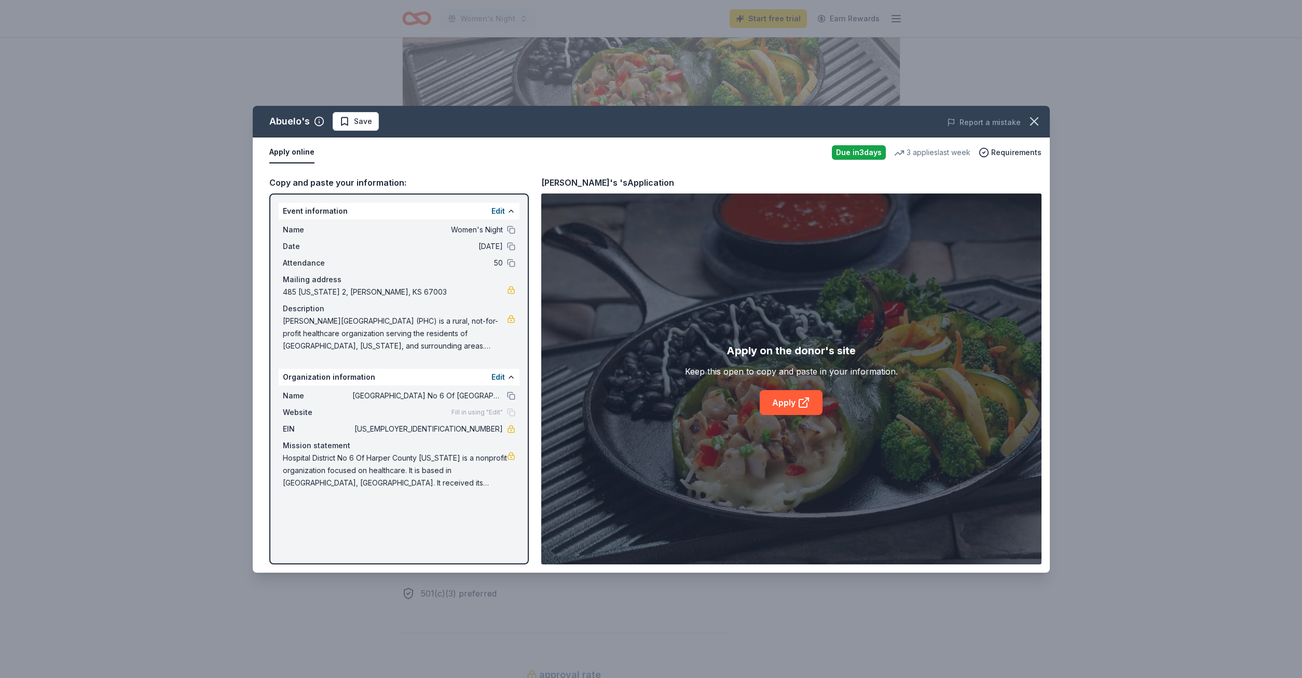
click at [302, 157] on button "Apply online" at bounding box center [291, 153] width 45 height 22
click at [313, 149] on div "Apply online" at bounding box center [546, 153] width 554 height 22
click at [281, 153] on button "Apply online" at bounding box center [291, 153] width 45 height 22
click at [791, 397] on link "Apply" at bounding box center [790, 402] width 63 height 25
click at [1039, 118] on icon "button" at bounding box center [1034, 121] width 15 height 15
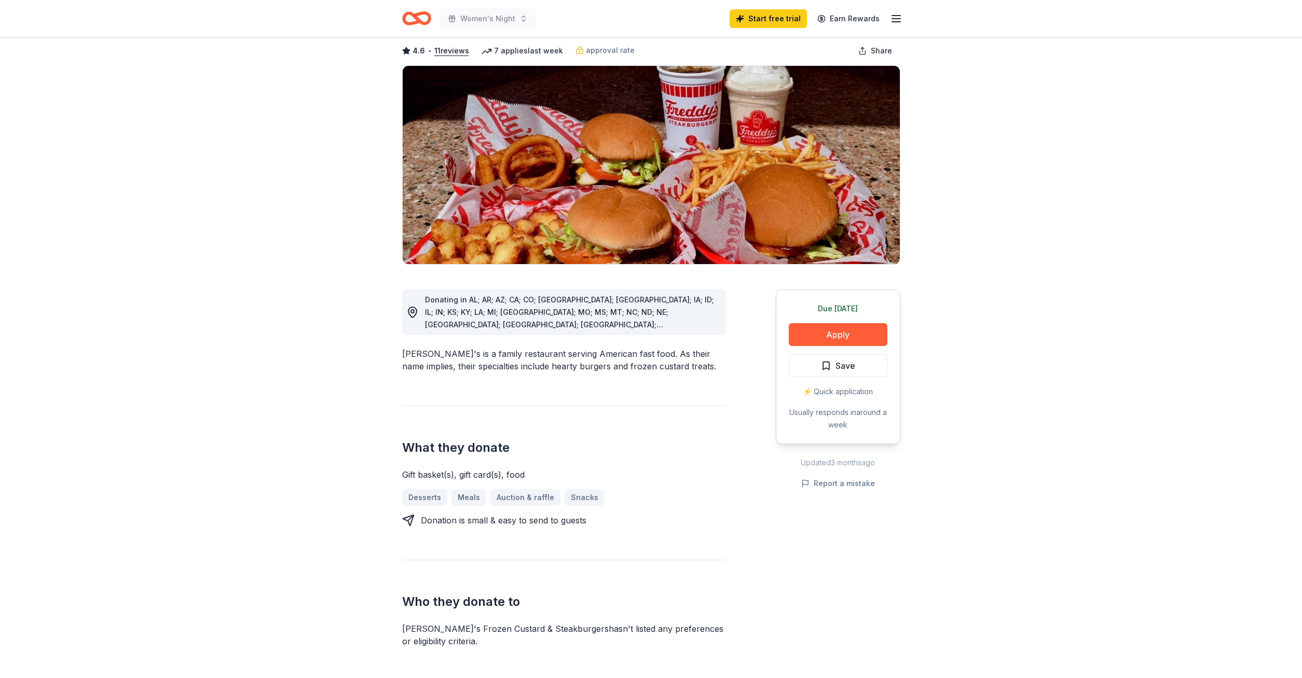
scroll to position [159, 0]
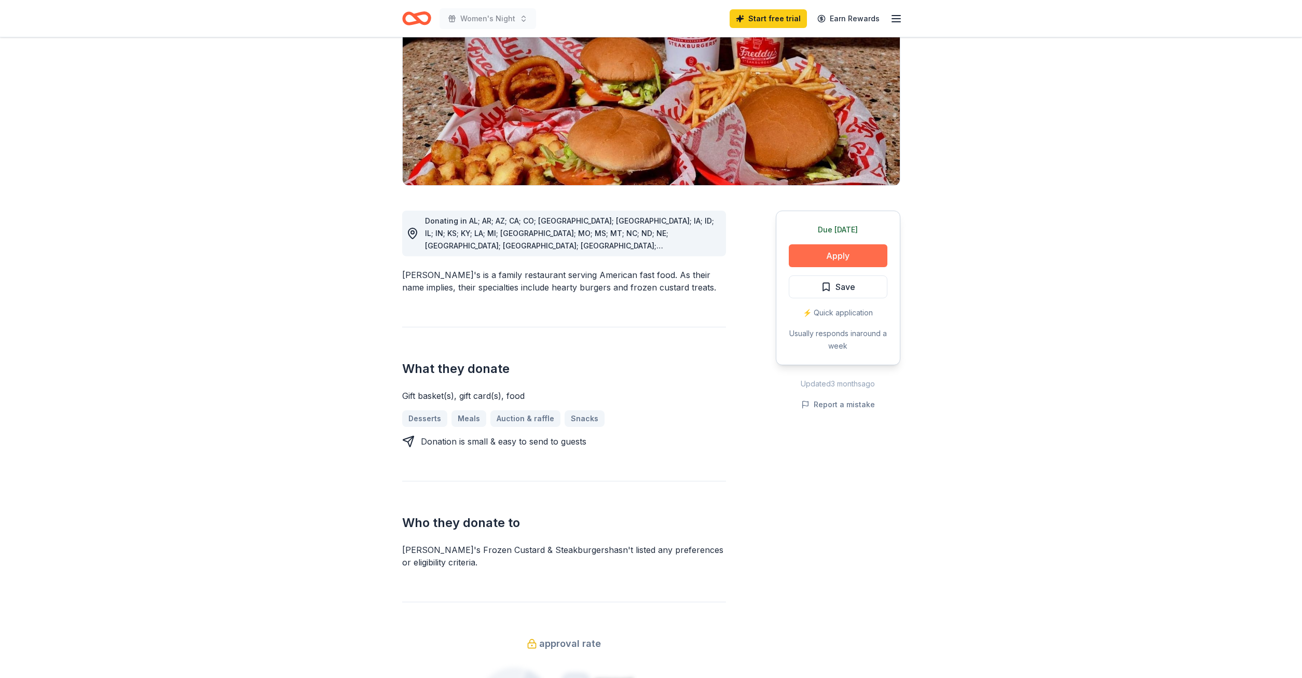
click at [823, 244] on button "Apply" at bounding box center [838, 255] width 99 height 23
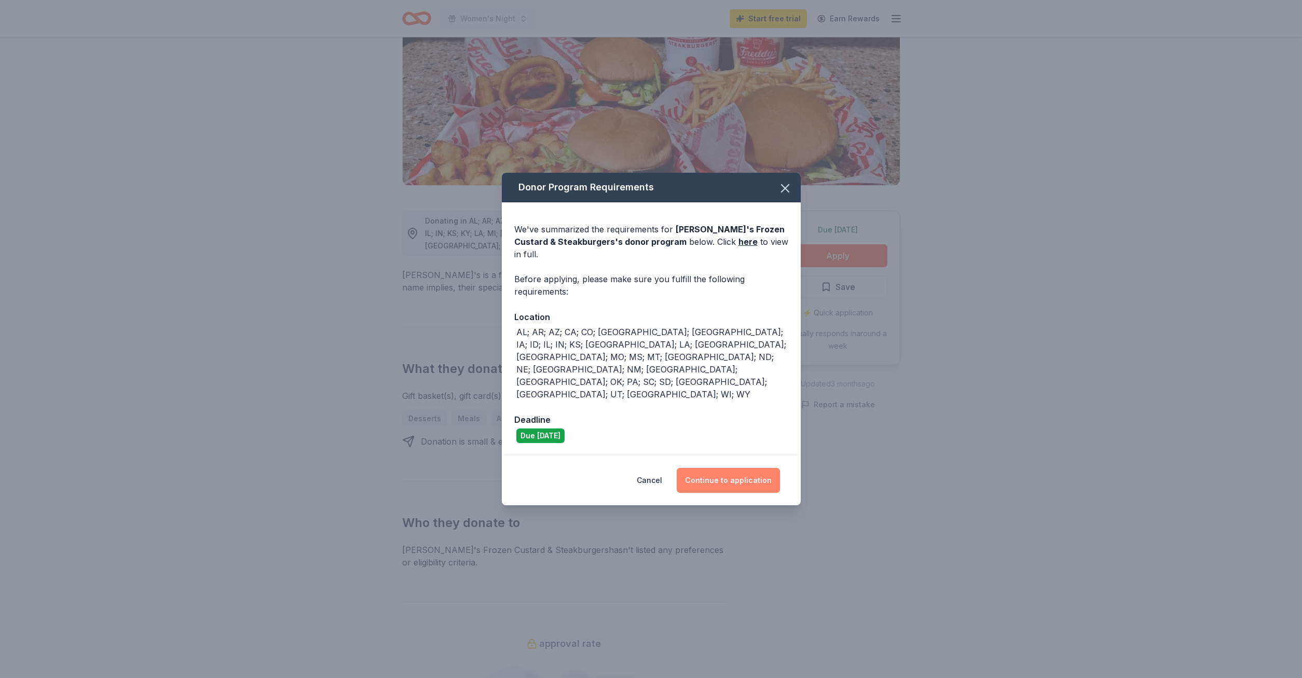
click at [715, 468] on button "Continue to application" at bounding box center [727, 480] width 103 height 25
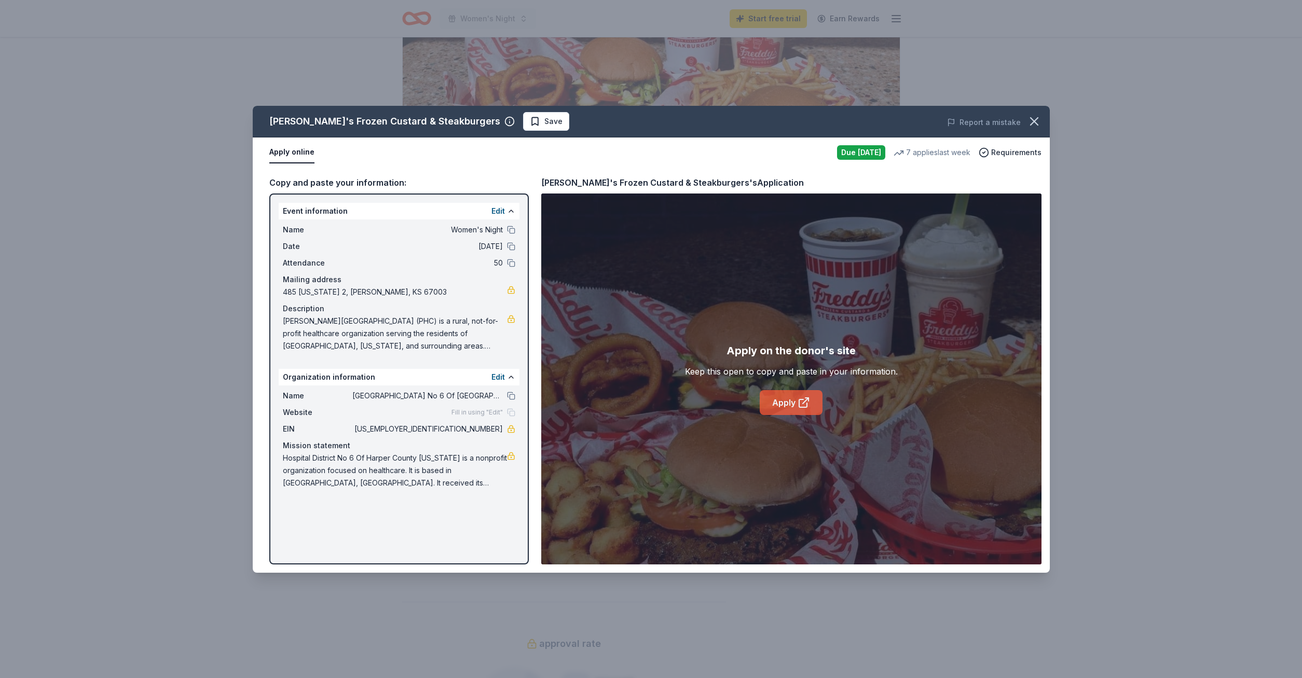
click at [792, 405] on link "Apply" at bounding box center [790, 402] width 63 height 25
click at [333, 329] on span "Patterson Health Center (PHC) is a rural, not-for-profit healthcare organizatio…" at bounding box center [395, 333] width 224 height 37
click at [284, 319] on span "Patterson Health Center (PHC) is a rural, not-for-profit healthcare organizatio…" at bounding box center [395, 333] width 224 height 37
click at [292, 322] on span "Patterson Health Center (PHC) is a rural, not-for-profit healthcare organizatio…" at bounding box center [395, 333] width 224 height 37
click at [294, 320] on span "Patterson Health Center (PHC) is a rural, not-for-profit healthcare organizatio…" at bounding box center [395, 333] width 224 height 37
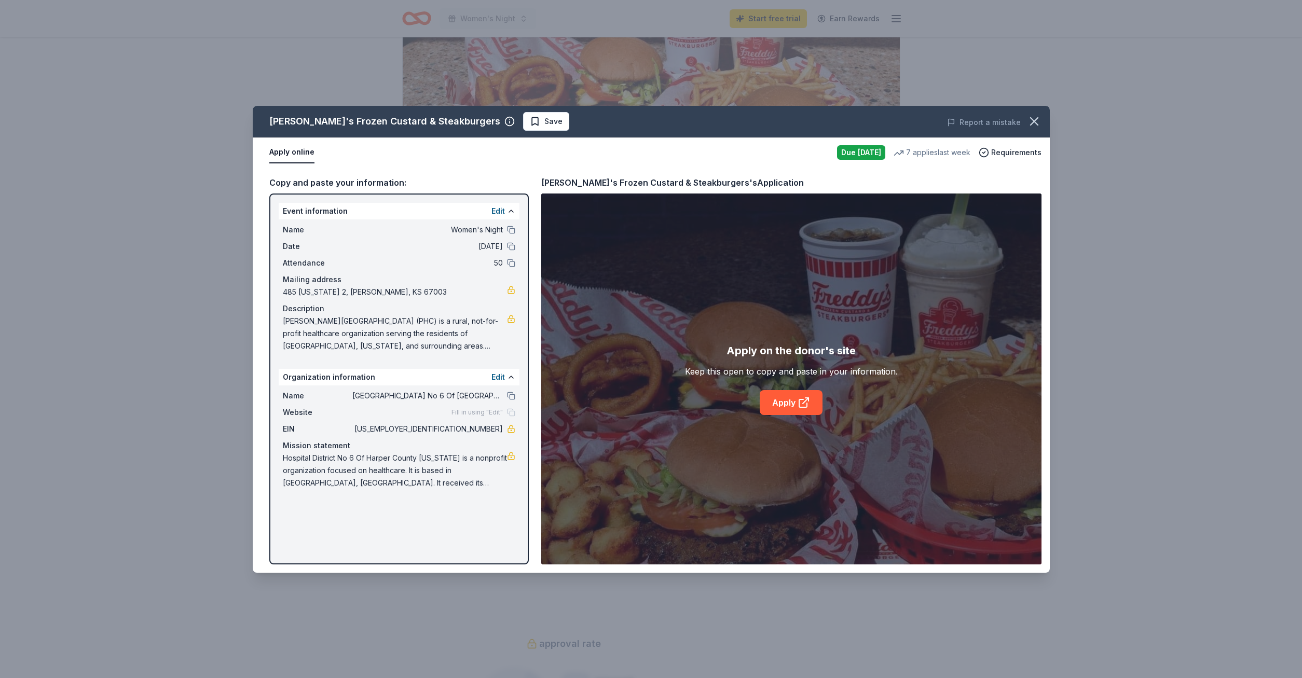
click at [511, 318] on link at bounding box center [511, 319] width 8 height 8
click at [1032, 122] on icon "button" at bounding box center [1034, 121] width 15 height 15
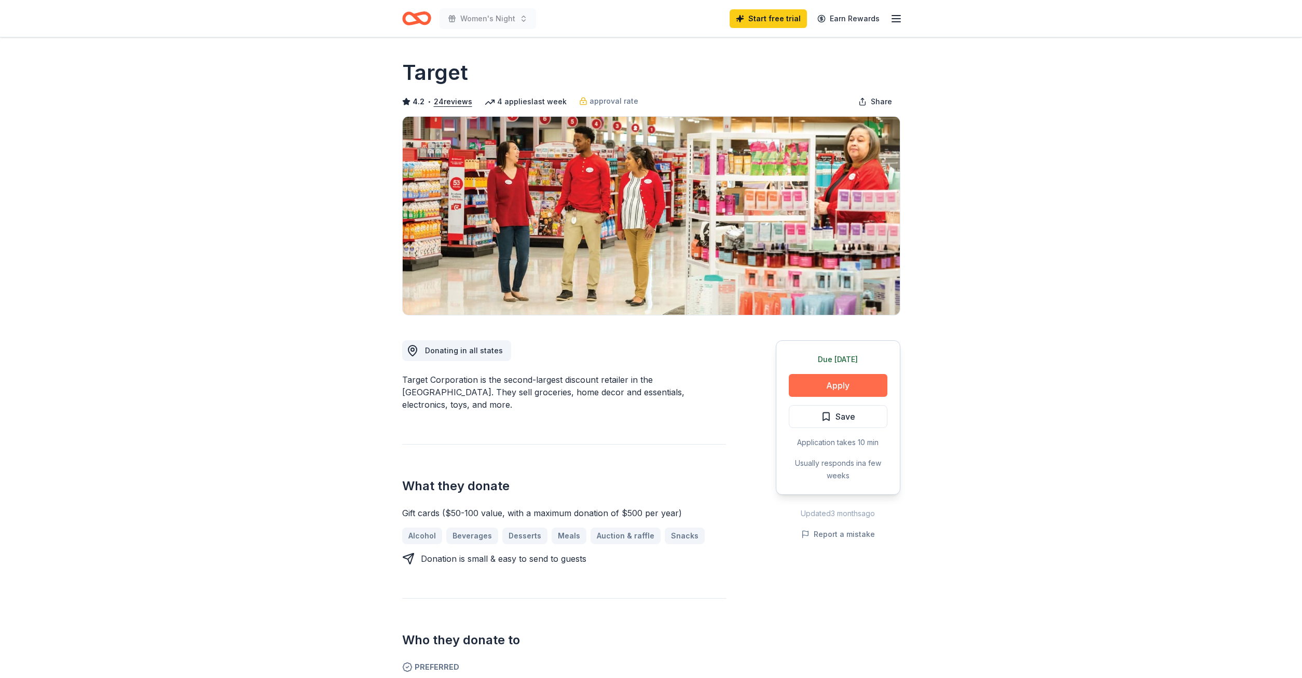
click at [833, 385] on button "Apply" at bounding box center [838, 385] width 99 height 23
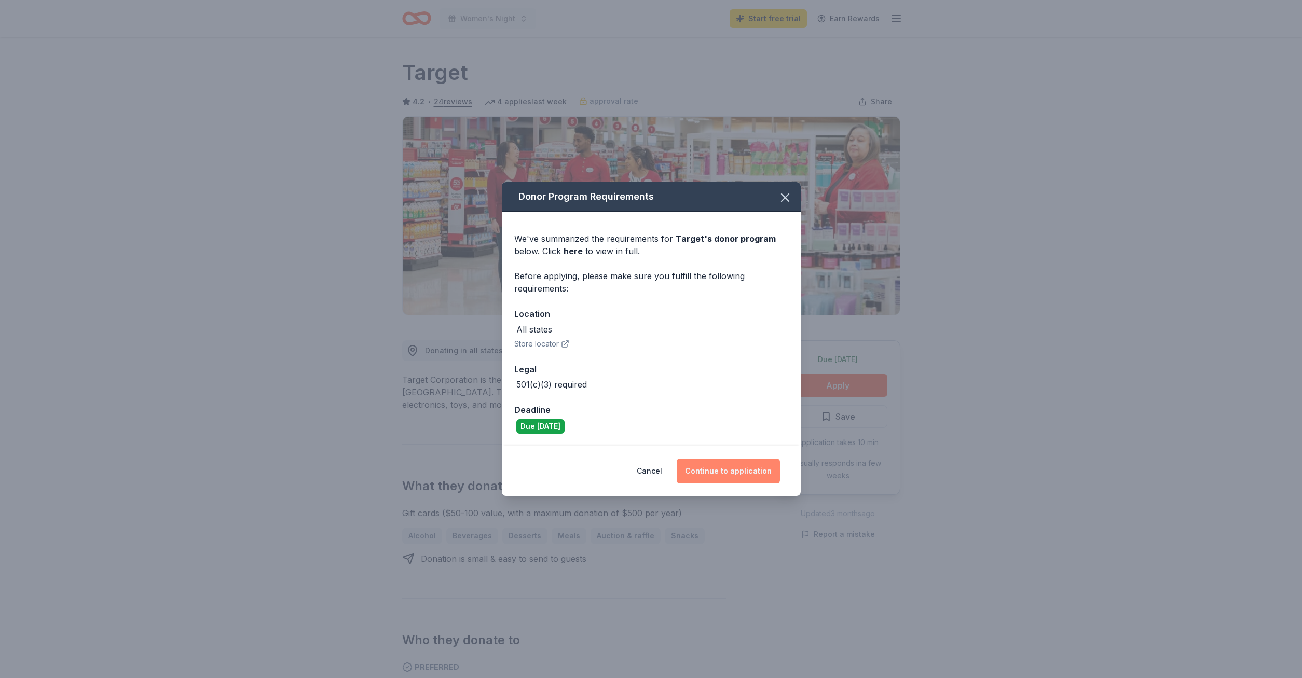
click at [705, 468] on button "Continue to application" at bounding box center [727, 471] width 103 height 25
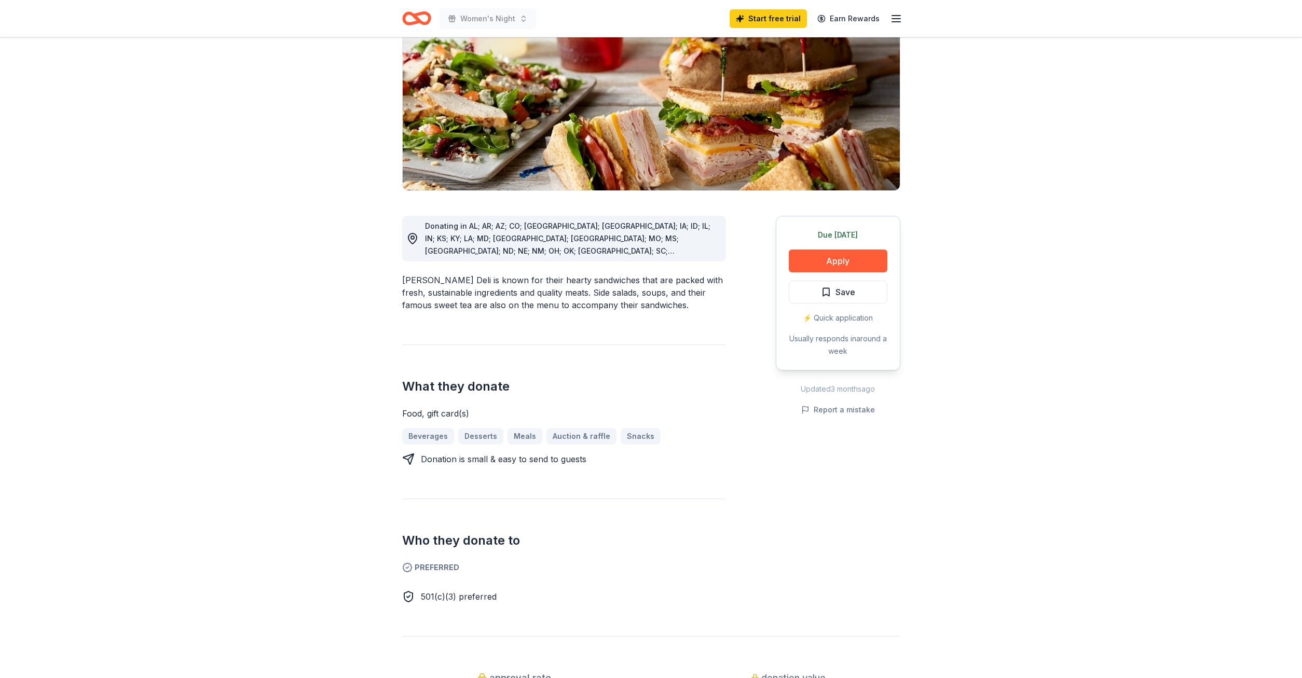
scroll to position [159, 0]
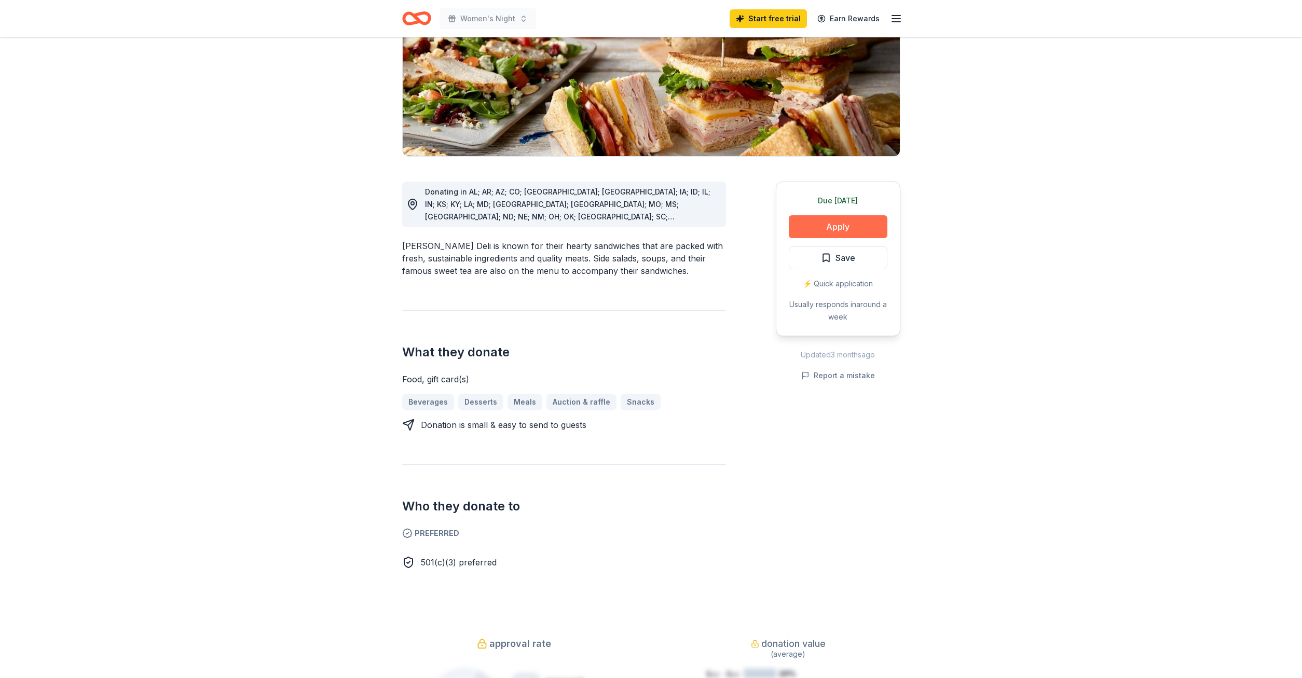
click at [818, 219] on button "Apply" at bounding box center [838, 226] width 99 height 23
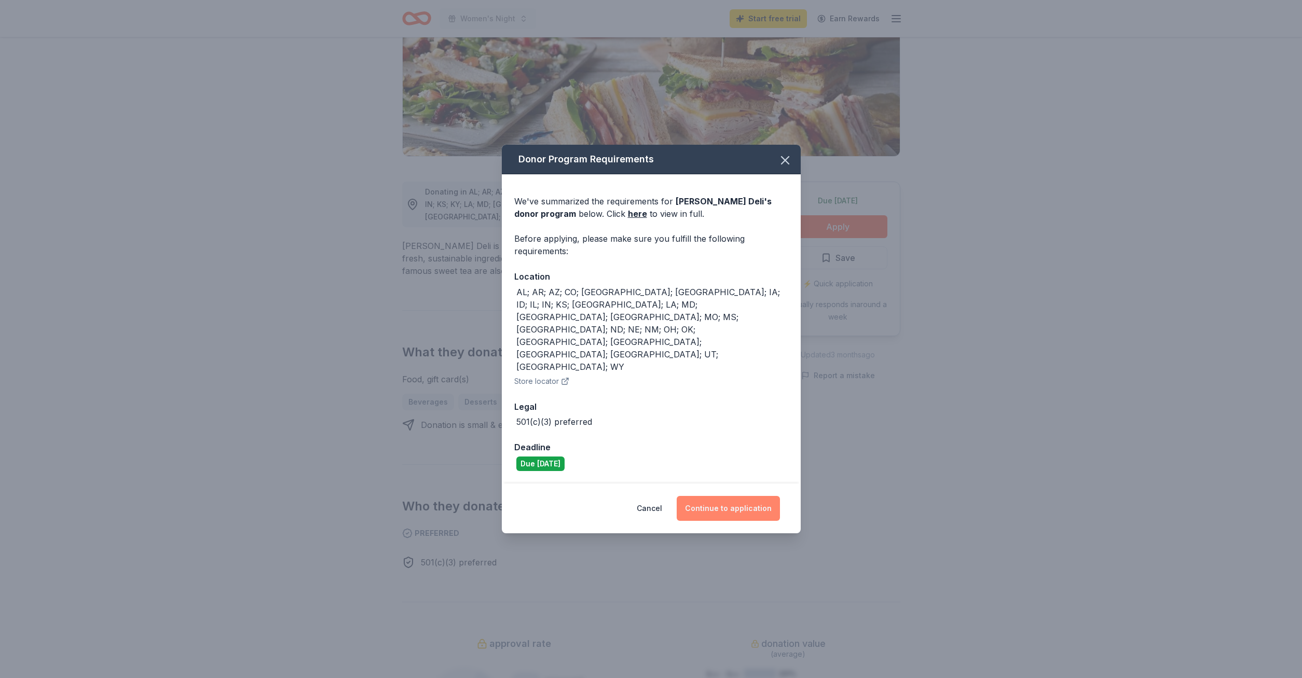
click at [735, 496] on button "Continue to application" at bounding box center [727, 508] width 103 height 25
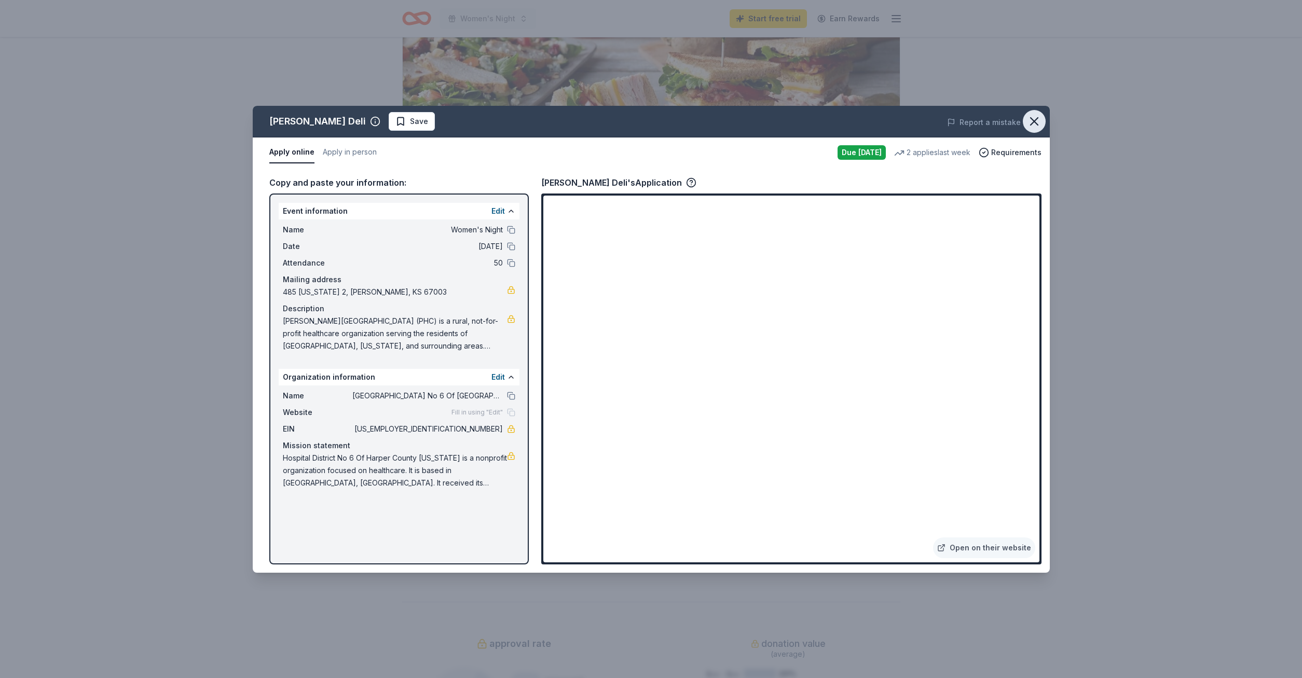
click at [1033, 114] on button "button" at bounding box center [1033, 121] width 23 height 23
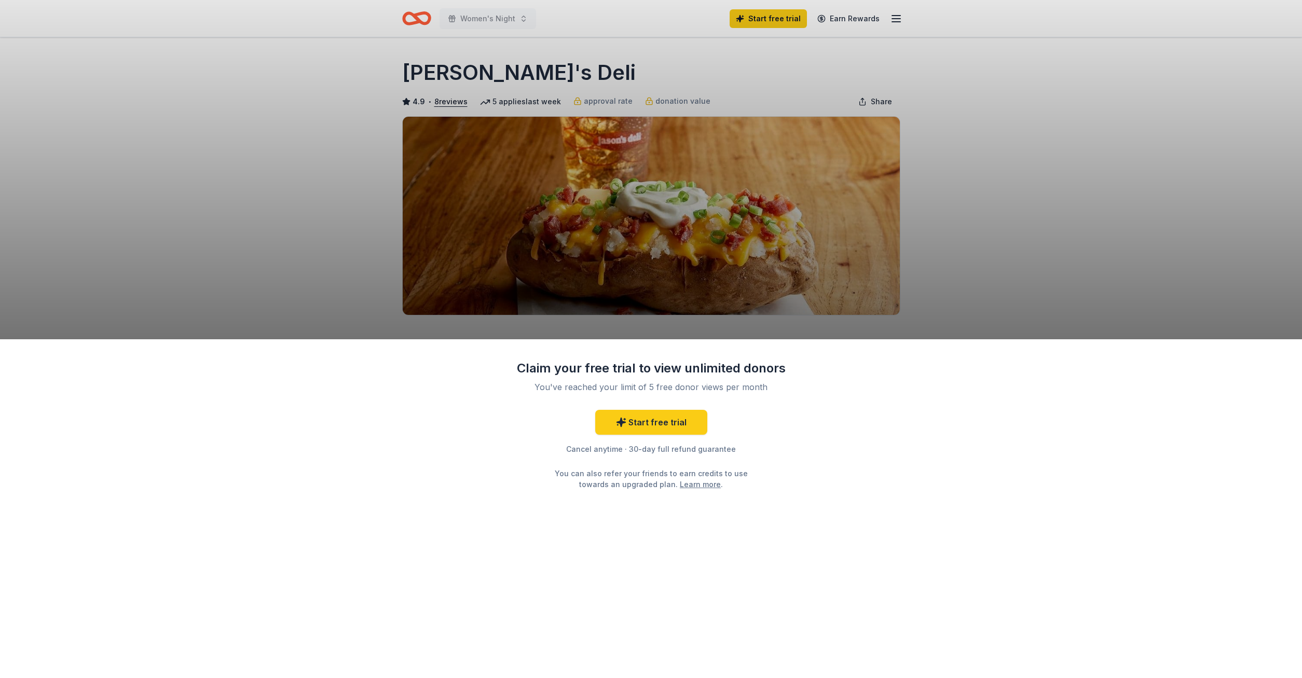
click at [923, 267] on div "Claim your free trial to view unlimited donors You've reached your limit of 5 f…" at bounding box center [651, 339] width 1302 height 678
click at [661, 428] on link "Start free trial" at bounding box center [651, 422] width 112 height 25
